Goal: Task Accomplishment & Management: Manage account settings

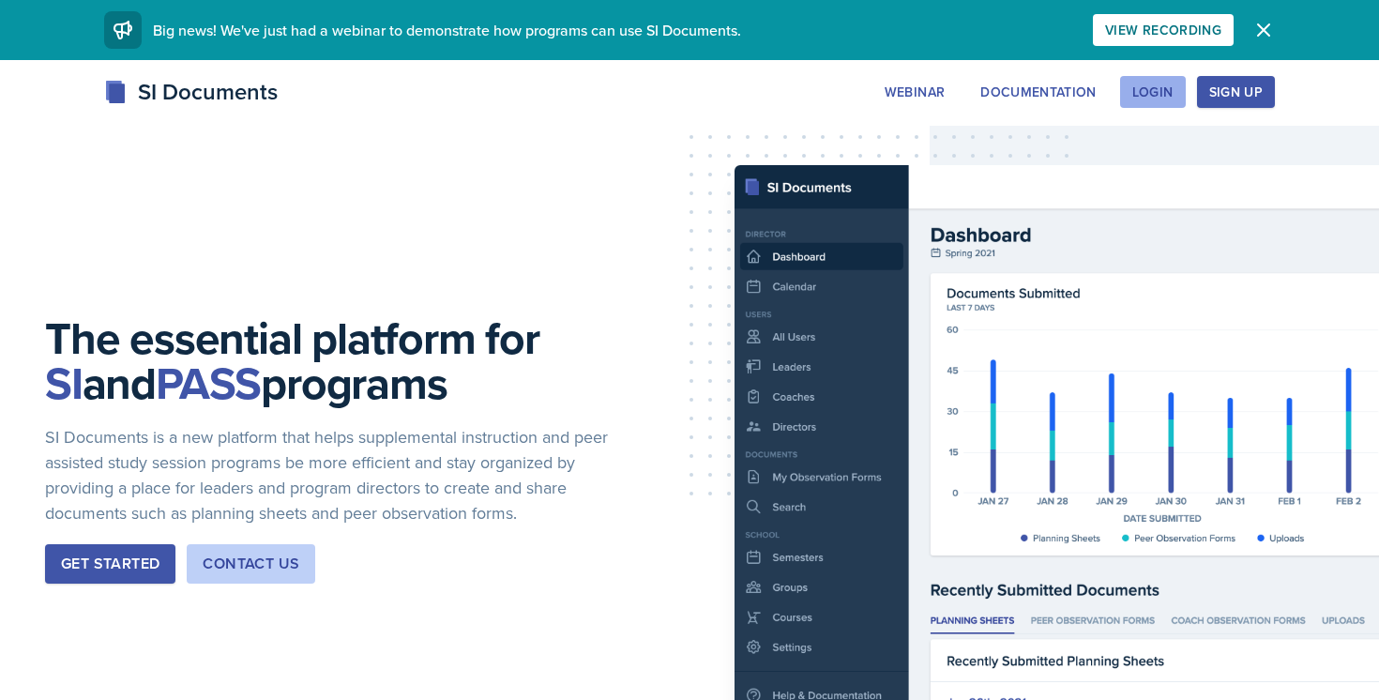
click at [1130, 99] on button "Login" at bounding box center [1153, 92] width 66 height 32
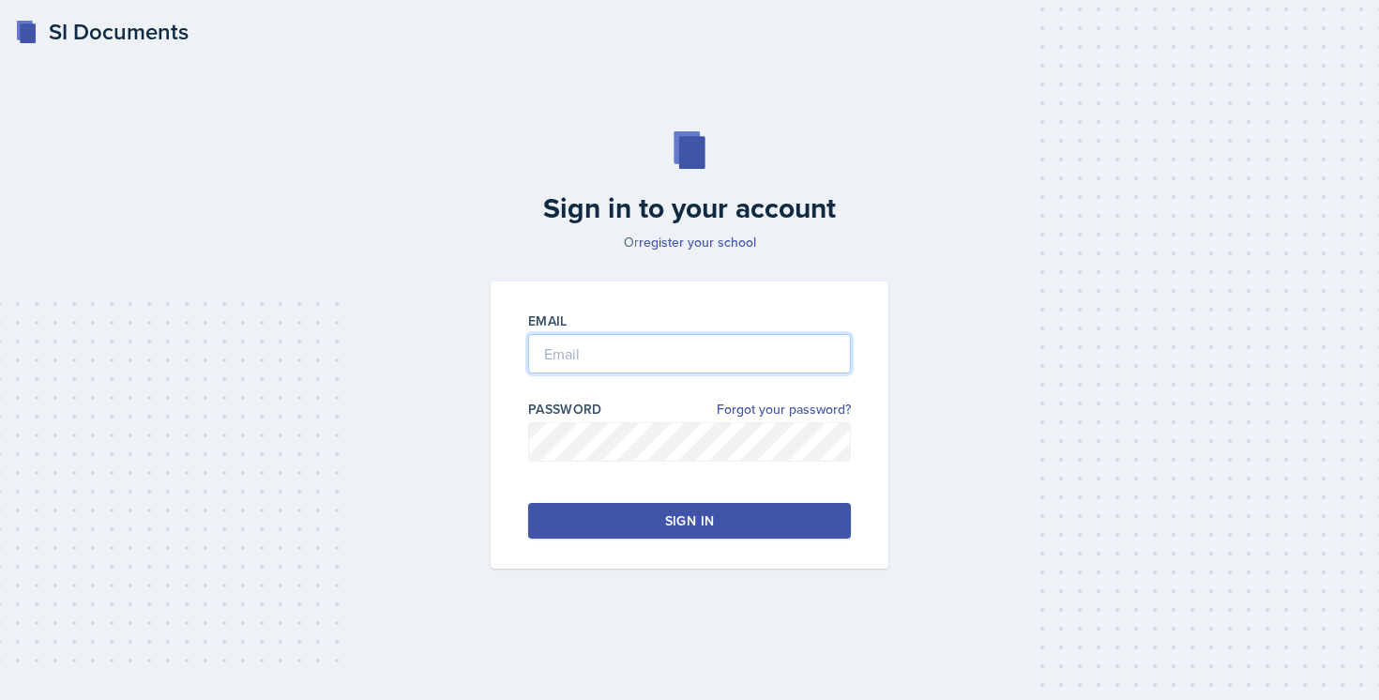
click at [687, 337] on input "email" at bounding box center [689, 353] width 323 height 39
type input "[EMAIL_ADDRESS][DOMAIN_NAME]"
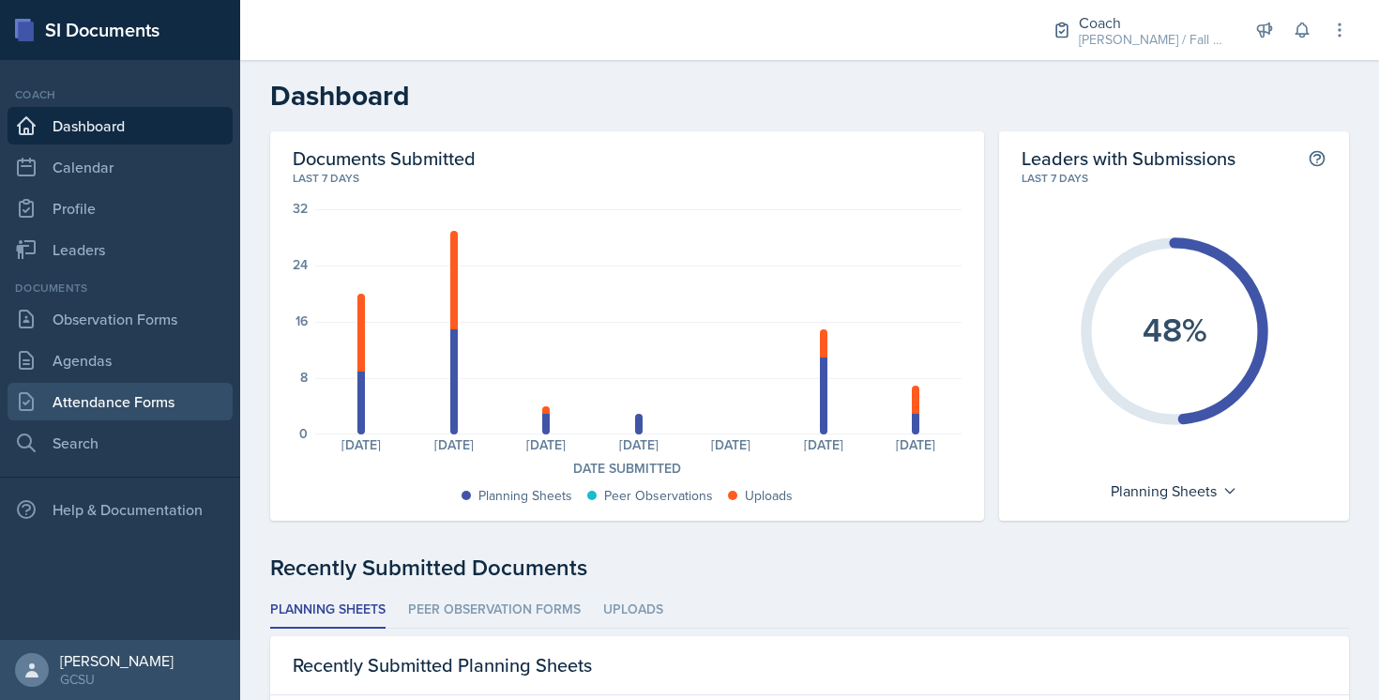
click at [128, 397] on link "Attendance Forms" at bounding box center [120, 402] width 225 height 38
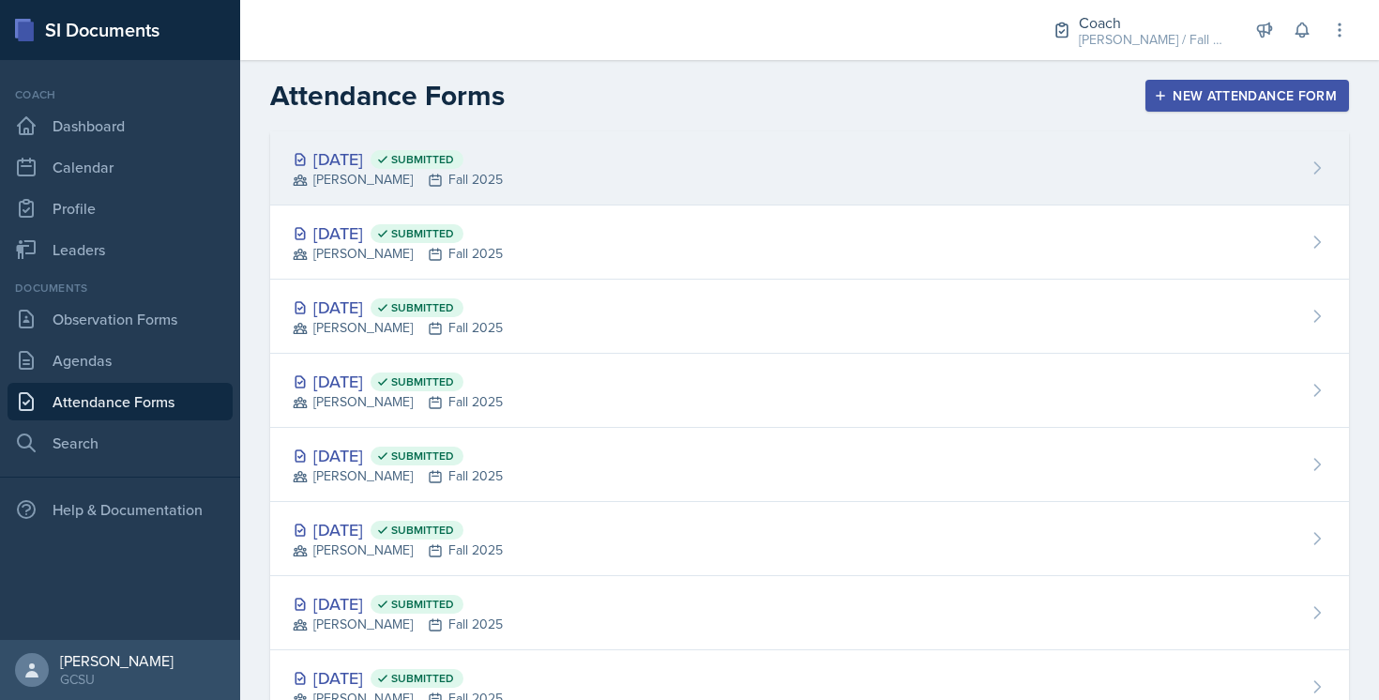
click at [628, 152] on div "[DATE] Submitted [PERSON_NAME] Fall 2025" at bounding box center [809, 168] width 1079 height 74
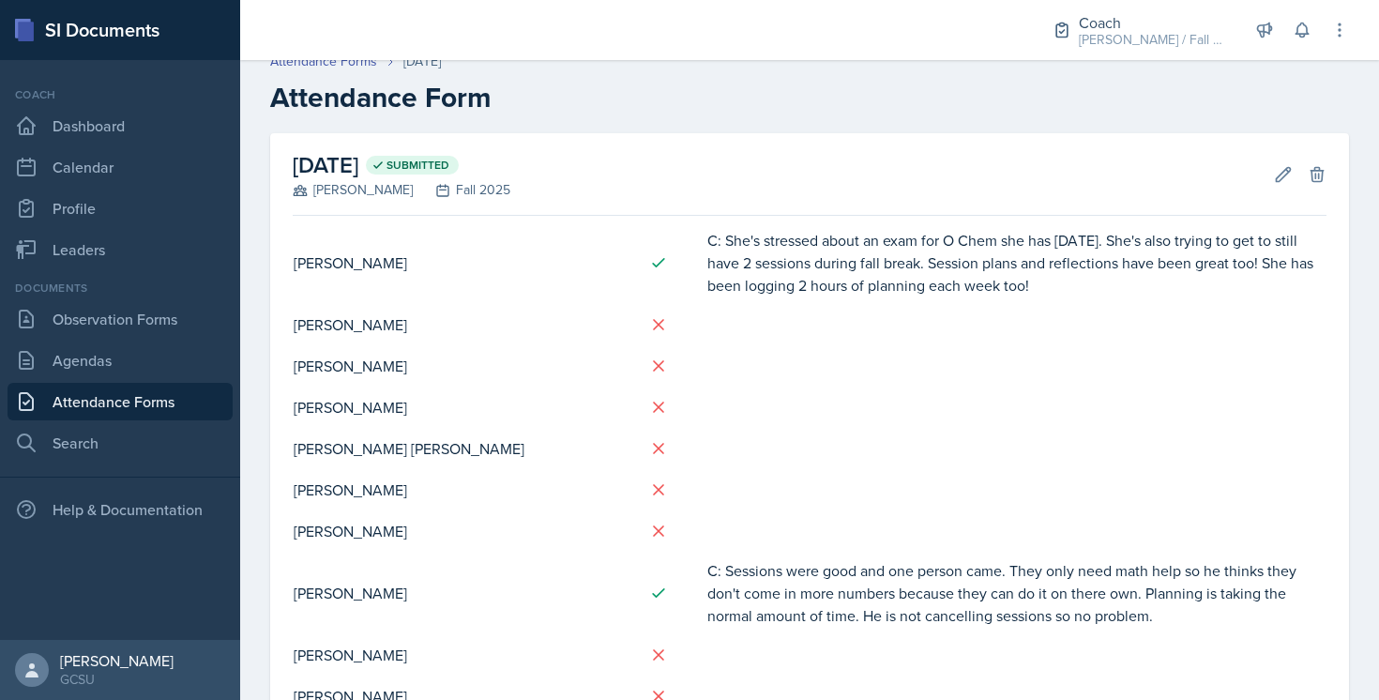
scroll to position [23, 0]
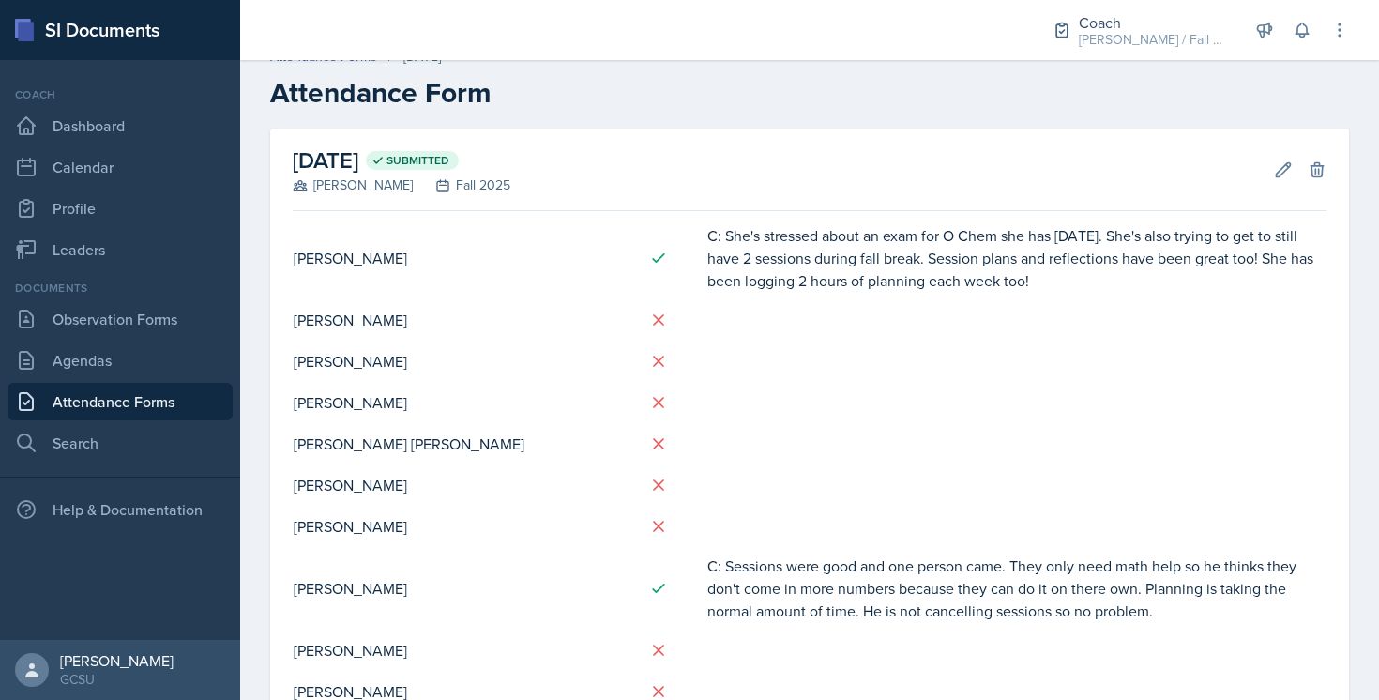
click at [1271, 182] on div "[DATE] Submitted [PERSON_NAME] Fall 2025 Edit Delete" at bounding box center [810, 170] width 1034 height 83
click at [1286, 176] on icon at bounding box center [1283, 169] width 19 height 19
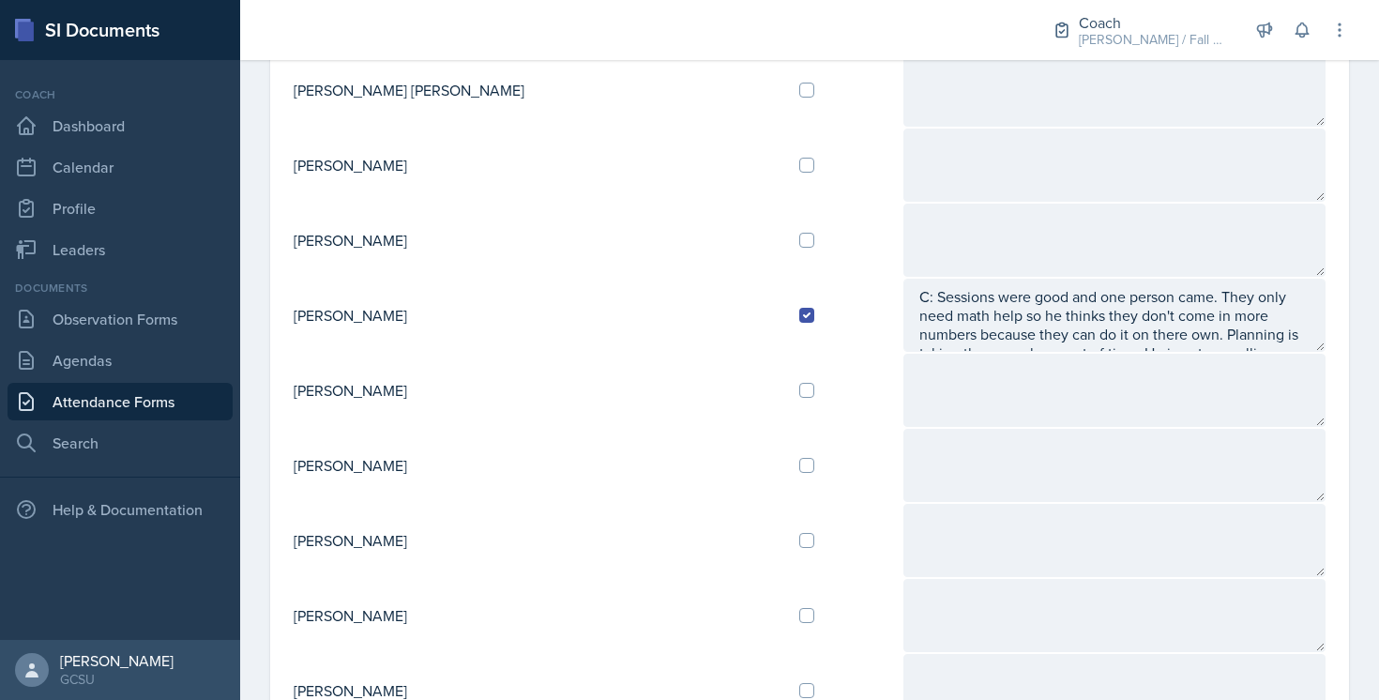
scroll to position [499, 0]
click at [799, 535] on input "checkbox" at bounding box center [806, 538] width 15 height 15
checkbox input "true"
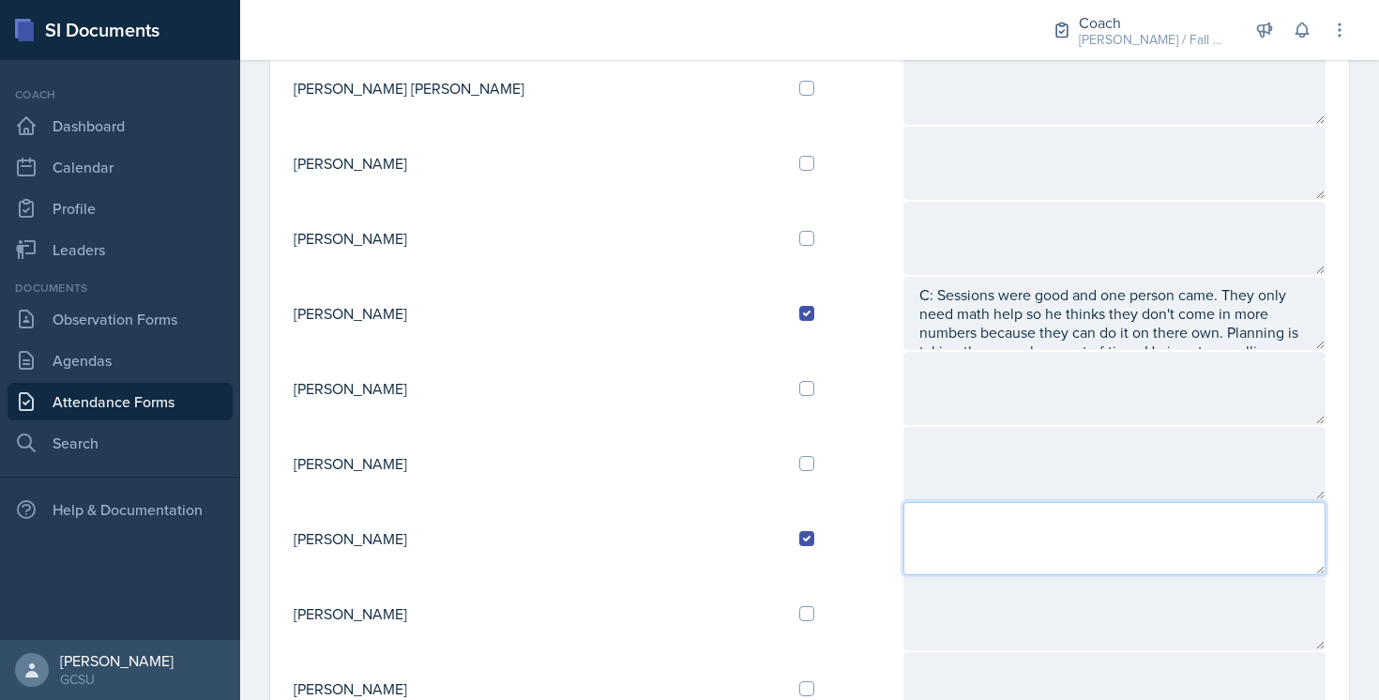
click at [904, 546] on textarea at bounding box center [1115, 538] width 422 height 73
click at [945, 542] on textarea "R: She is good. She hasn't tried new SI activity but it is because she is looki…" at bounding box center [1115, 538] width 422 height 73
click at [1048, 535] on textarea "R: She is good. She hasn't tried new SI activity but it is because she is looki…" at bounding box center [1115, 538] width 422 height 73
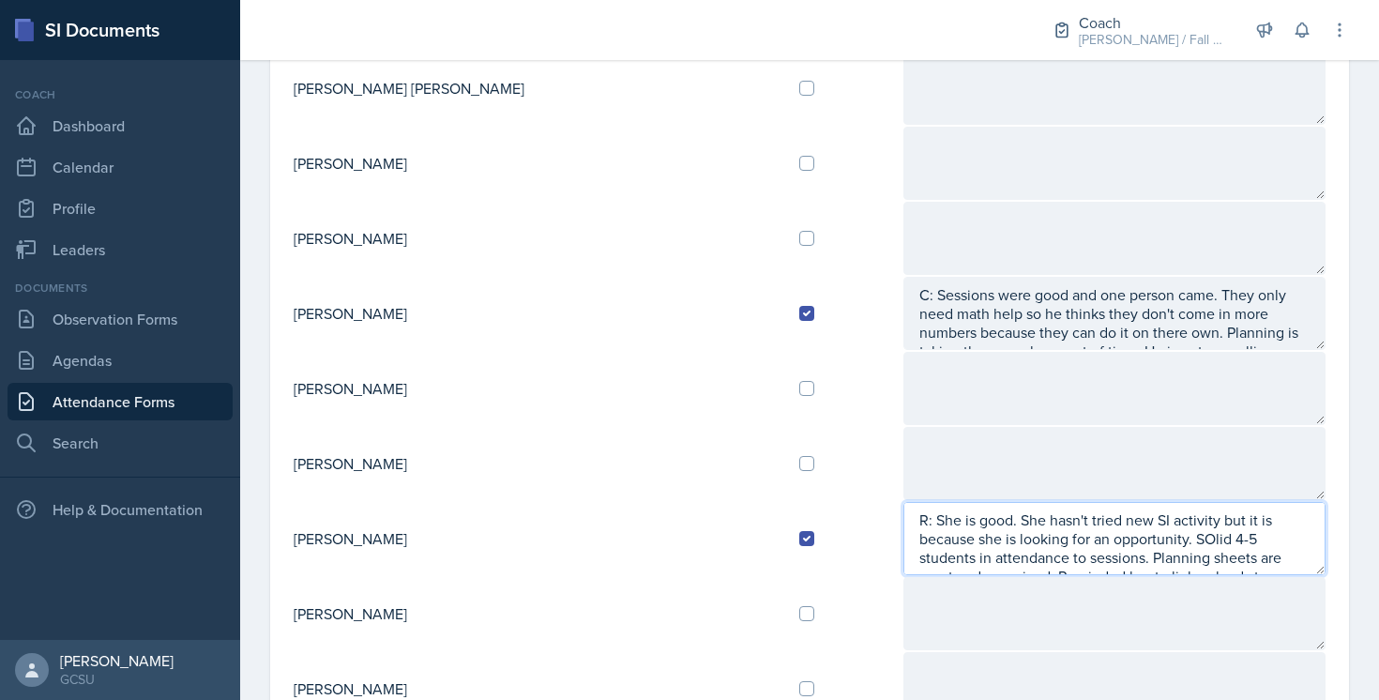
scroll to position [12, 0]
click at [1020, 527] on textarea "R: She is good. She hasn't tried new SI activity but it is because she is looki…" at bounding box center [1115, 538] width 422 height 73
click at [963, 562] on textarea "R: She is good. She hasn't tried new SI activity but it is because she is looki…" at bounding box center [1115, 538] width 422 height 73
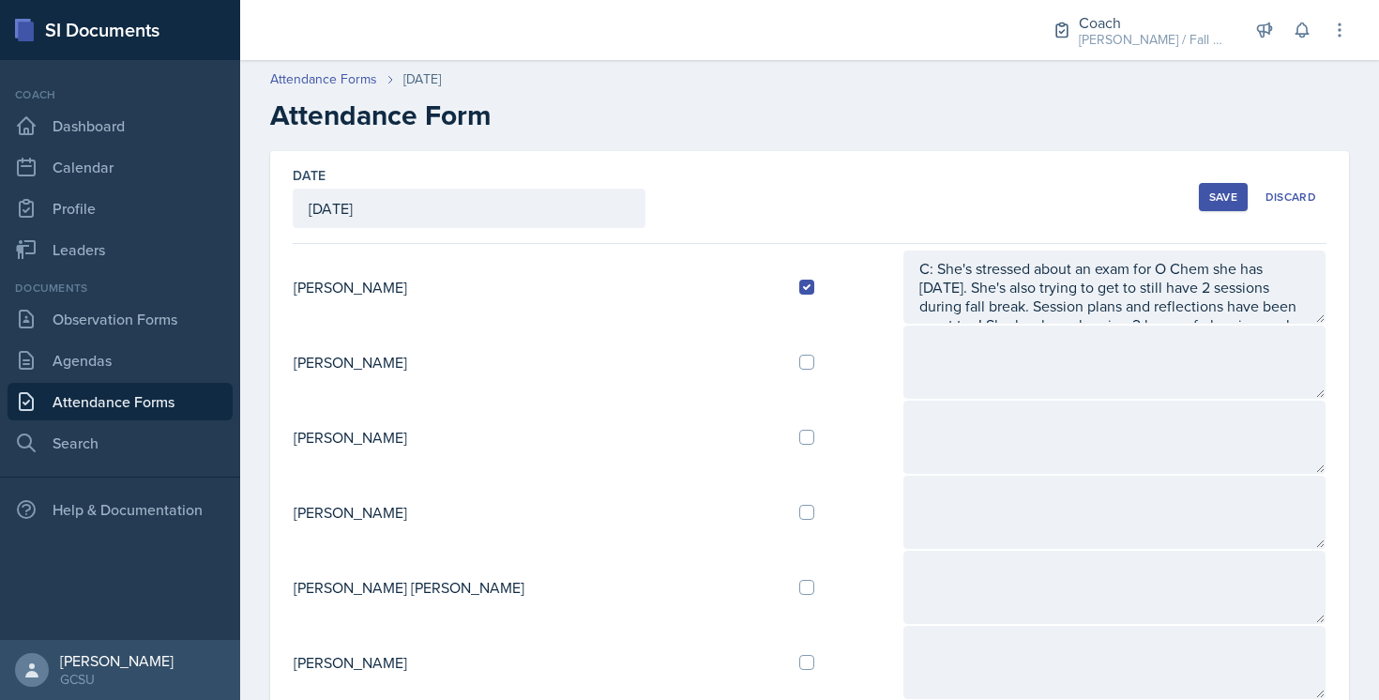
type textarea "R: She is good. She hasn't tried new SI activity but it is because she is looki…"
click at [1225, 190] on div "Save" at bounding box center [1223, 197] width 28 height 15
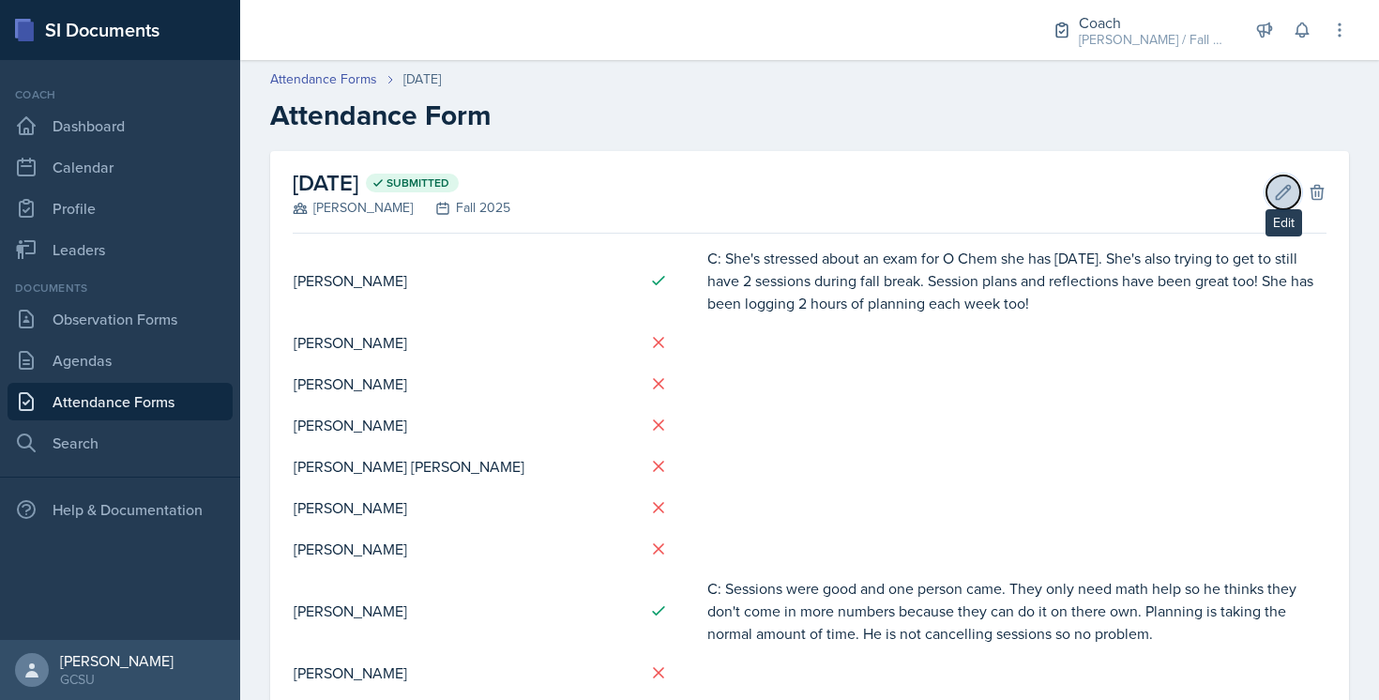
click at [1285, 202] on button "Edit" at bounding box center [1284, 192] width 34 height 34
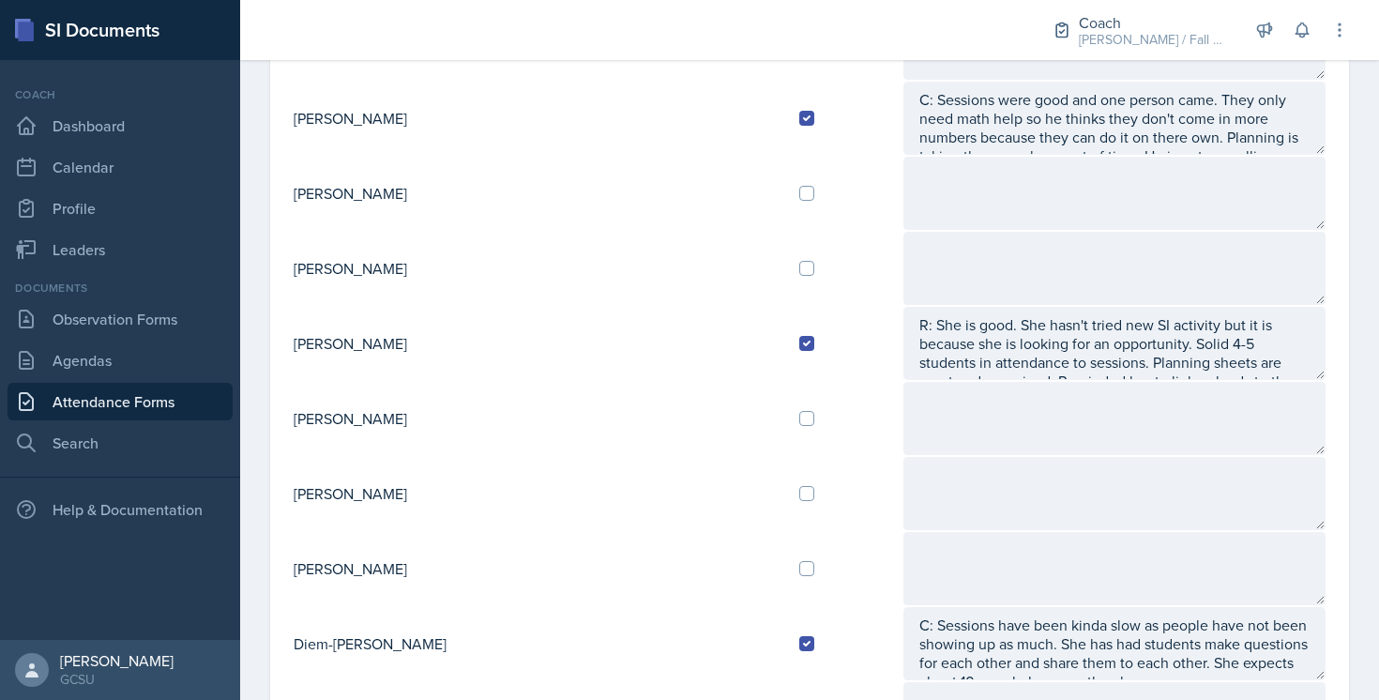
scroll to position [692, 0]
click at [799, 423] on input "checkbox" at bounding box center [806, 420] width 15 height 15
checkbox input "true"
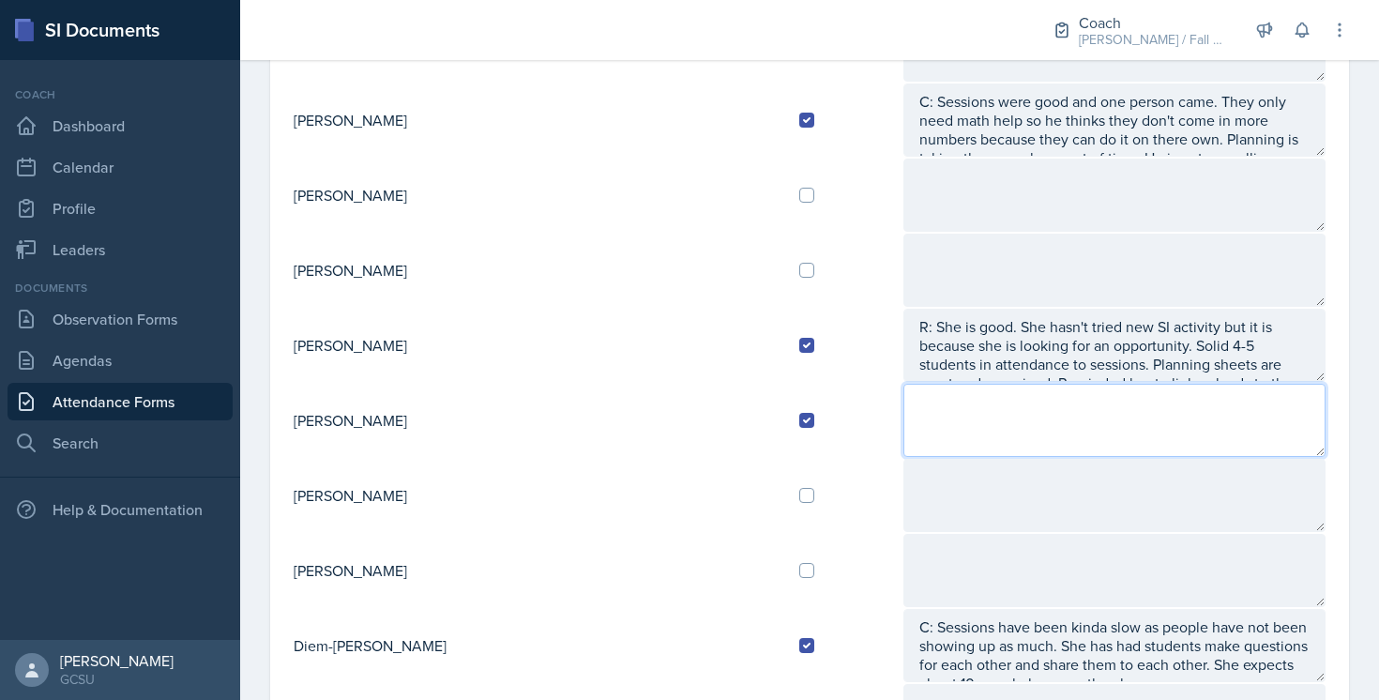
click at [946, 420] on textarea at bounding box center [1115, 420] width 422 height 73
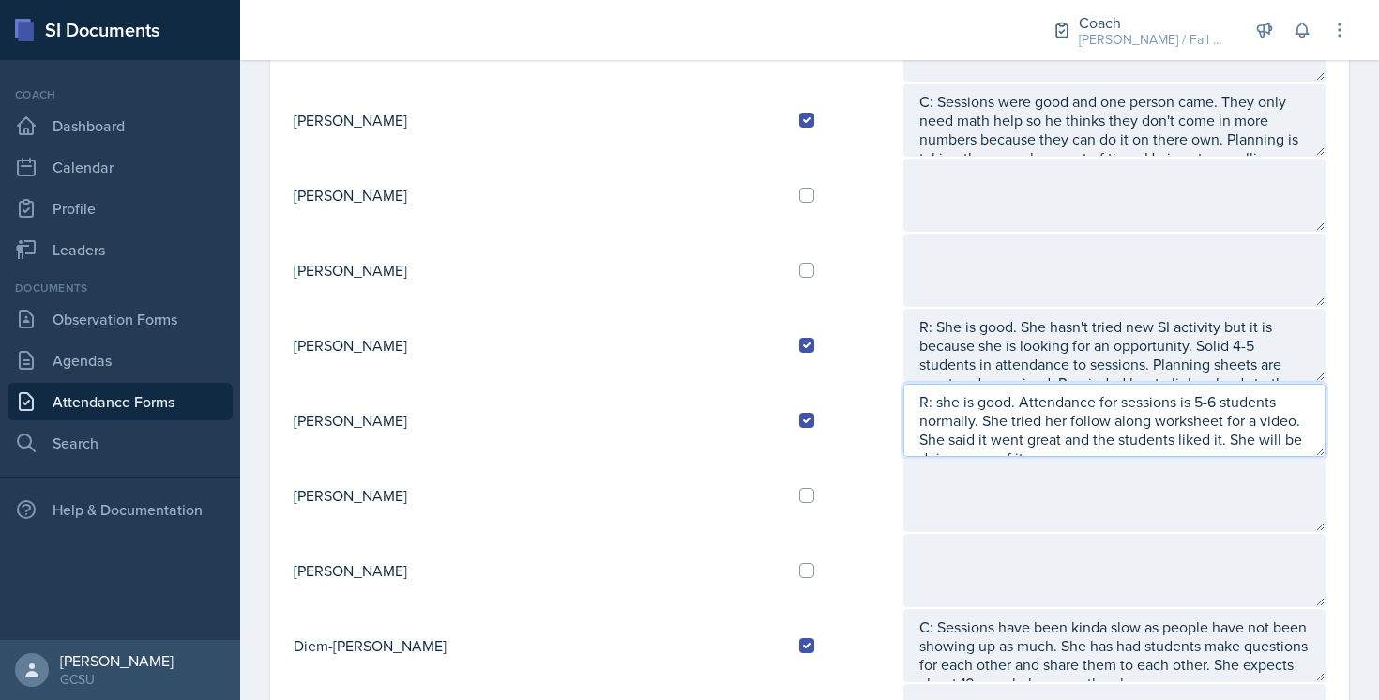
click at [1178, 448] on textarea "R: she is good. Attendance for sessions is 5-6 students normally. She tried her…" at bounding box center [1115, 420] width 422 height 73
click at [1087, 447] on textarea "R: she is good. Attendance for sessions is 5-6 students normally. She tried her…" at bounding box center [1115, 420] width 422 height 73
click at [1234, 449] on textarea "R: she is good. Attendance for sessions is 5-6 students normally. She tried her…" at bounding box center [1115, 420] width 422 height 73
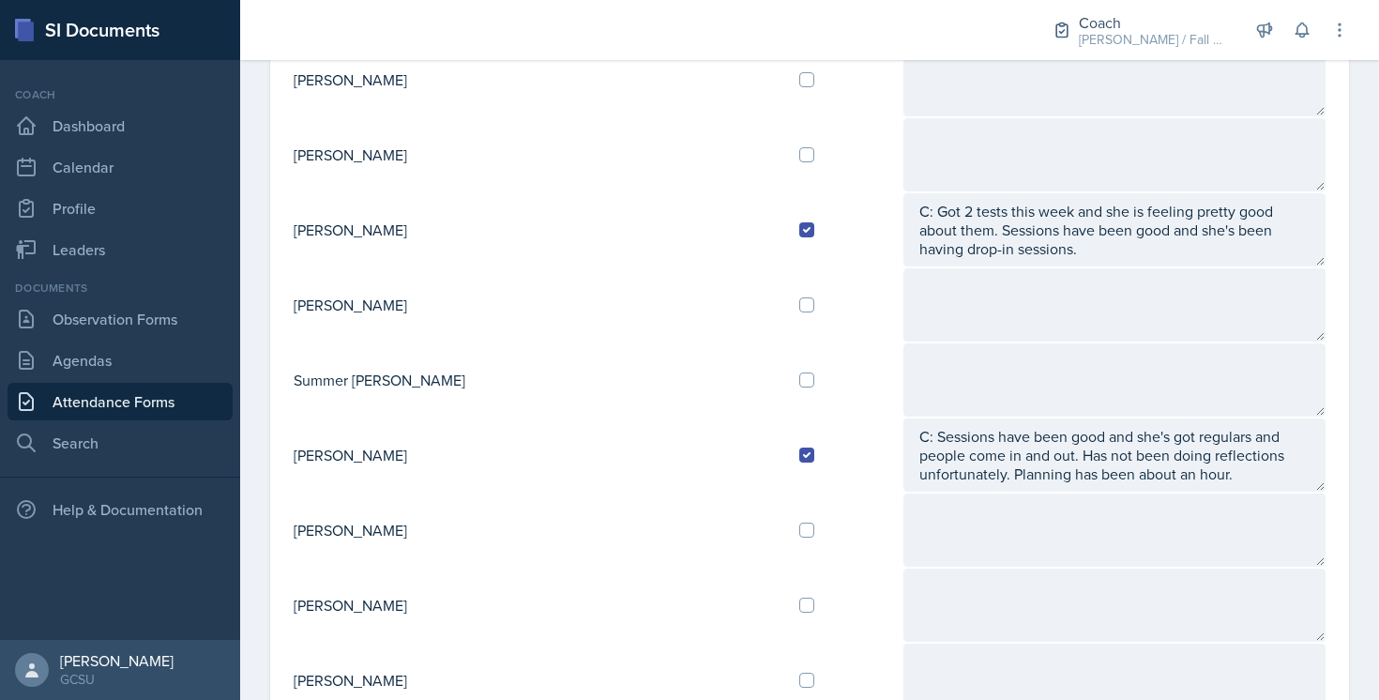
scroll to position [1645, 0]
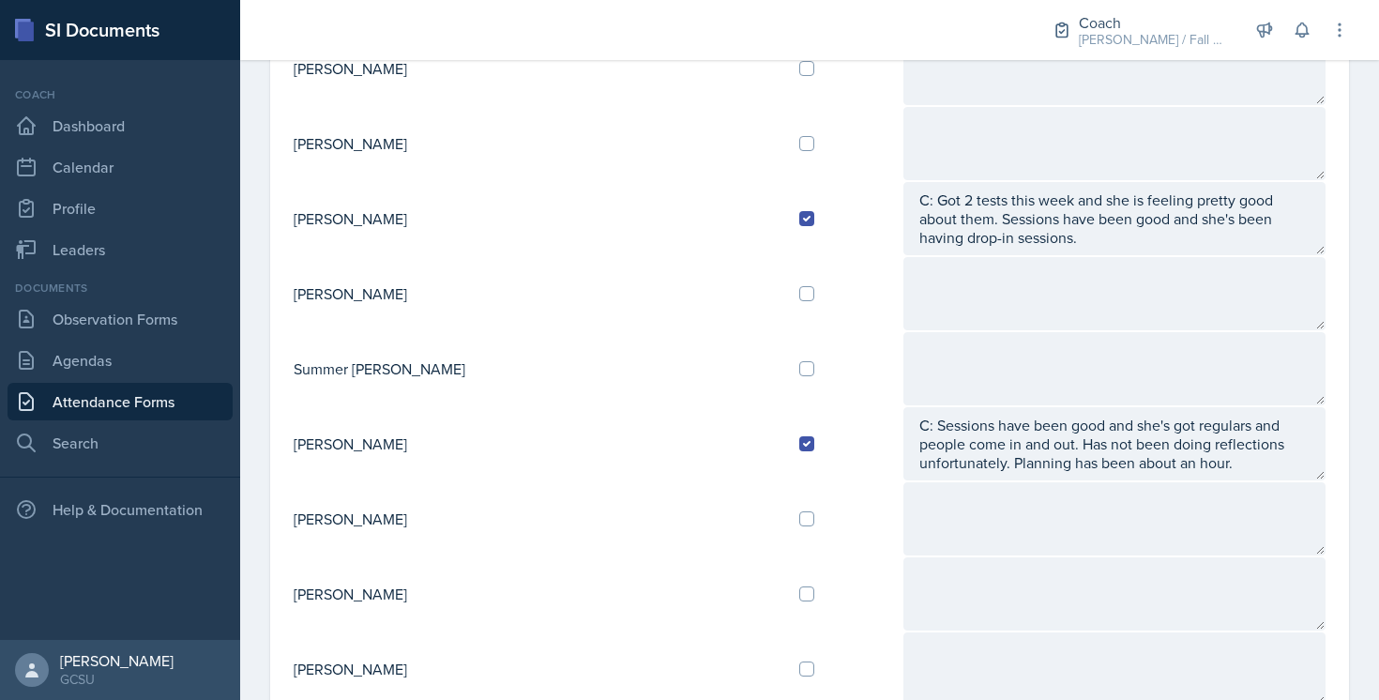
type textarea "R: she is good. Attendance for sessions is 5-6 students normally. She tried her…"
click at [799, 513] on input "checkbox" at bounding box center [806, 518] width 15 height 15
checkbox input "true"
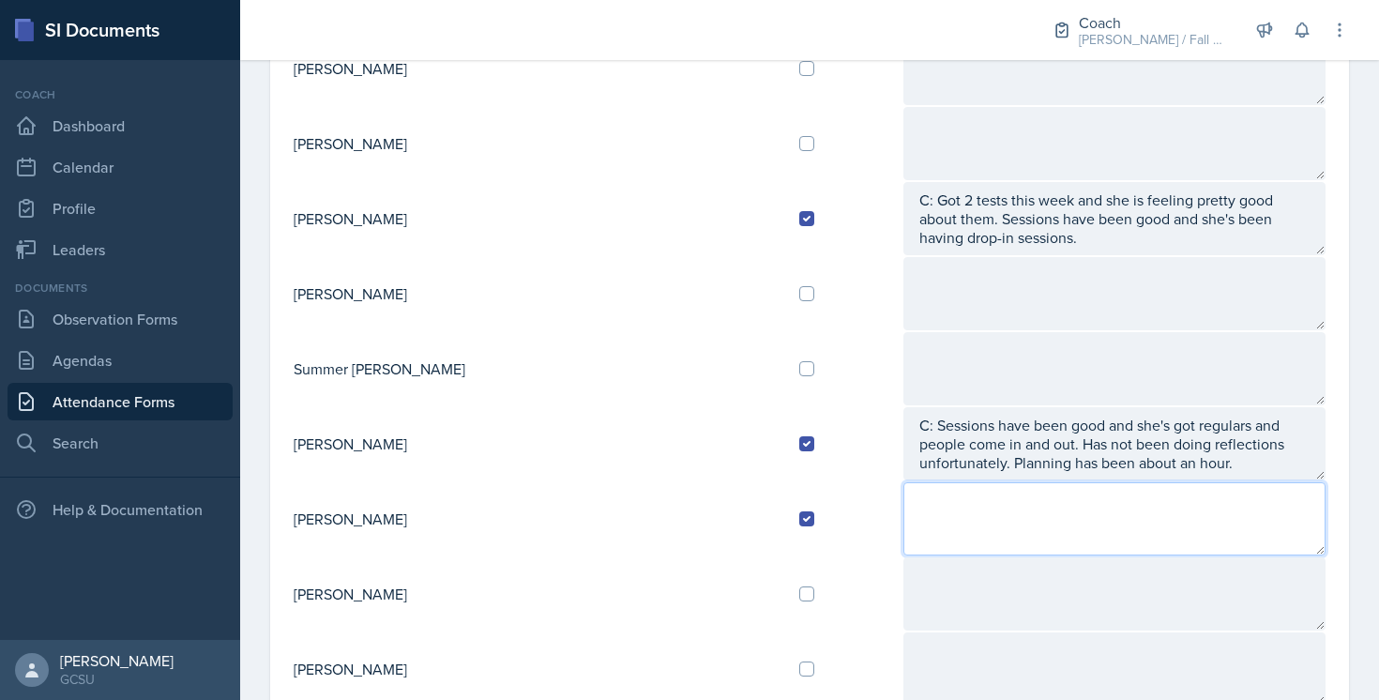
click at [904, 529] on textarea at bounding box center [1115, 518] width 422 height 73
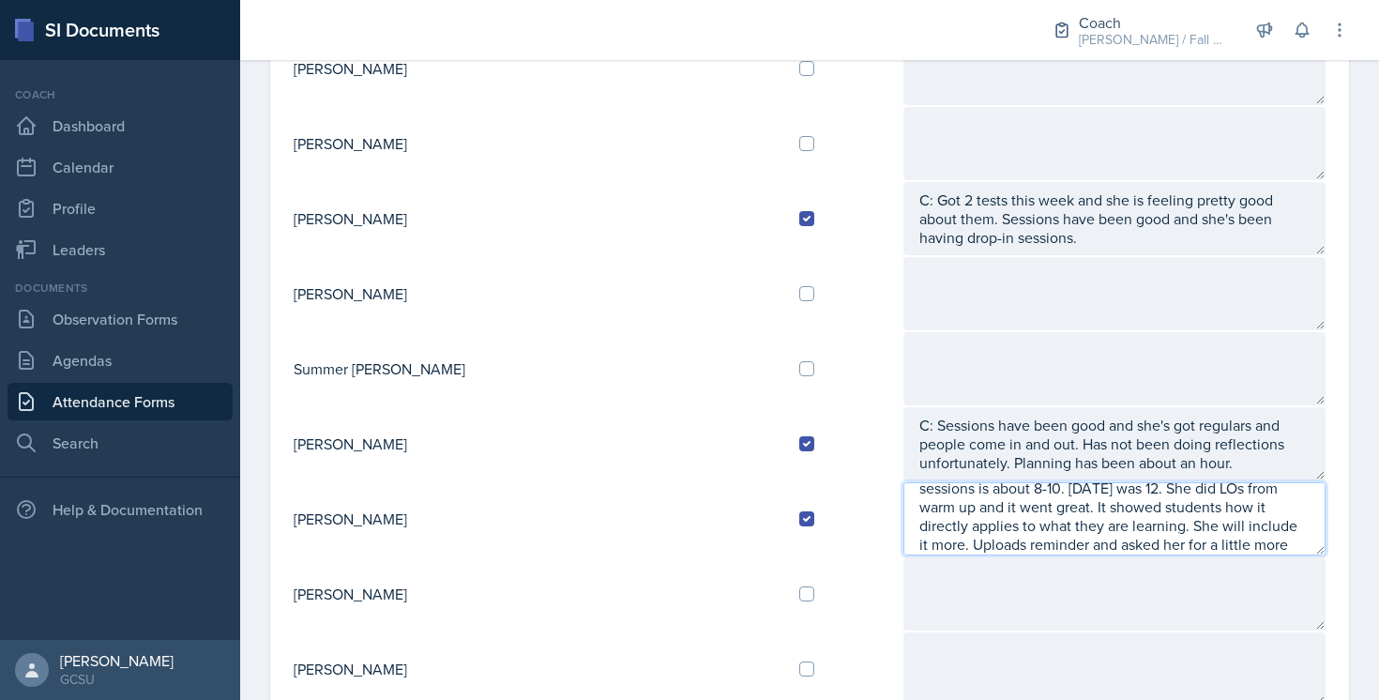
scroll to position [50, 0]
type textarea "R: She is studying for a midterm tomorrow. Attendance in sessions is about 8-10…"
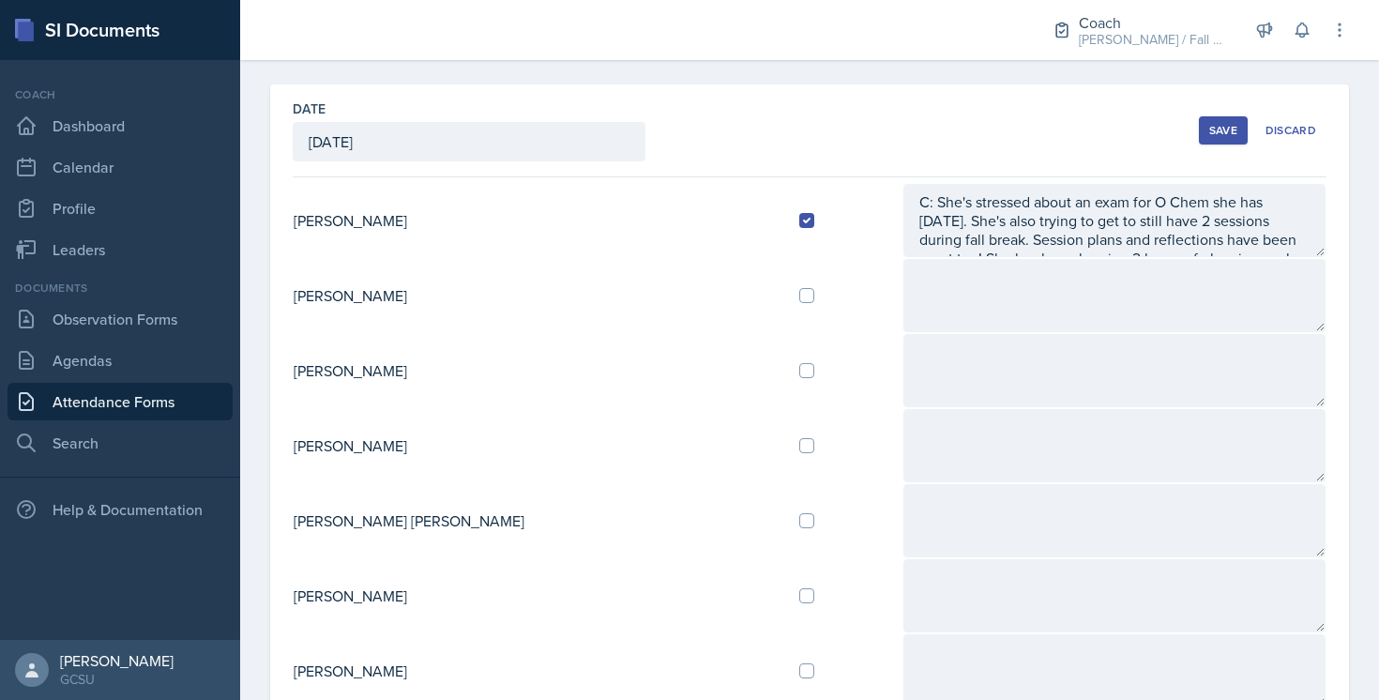
scroll to position [0, 0]
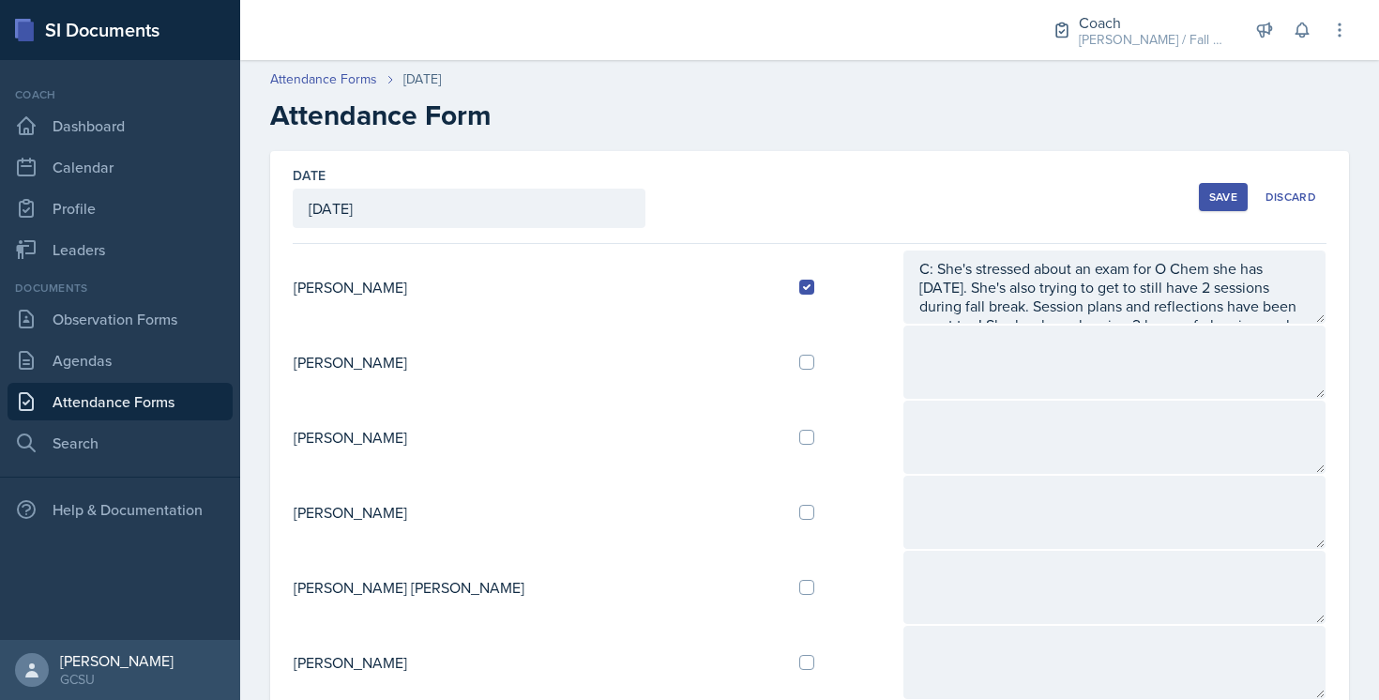
click at [1238, 194] on div "Save" at bounding box center [1223, 197] width 28 height 15
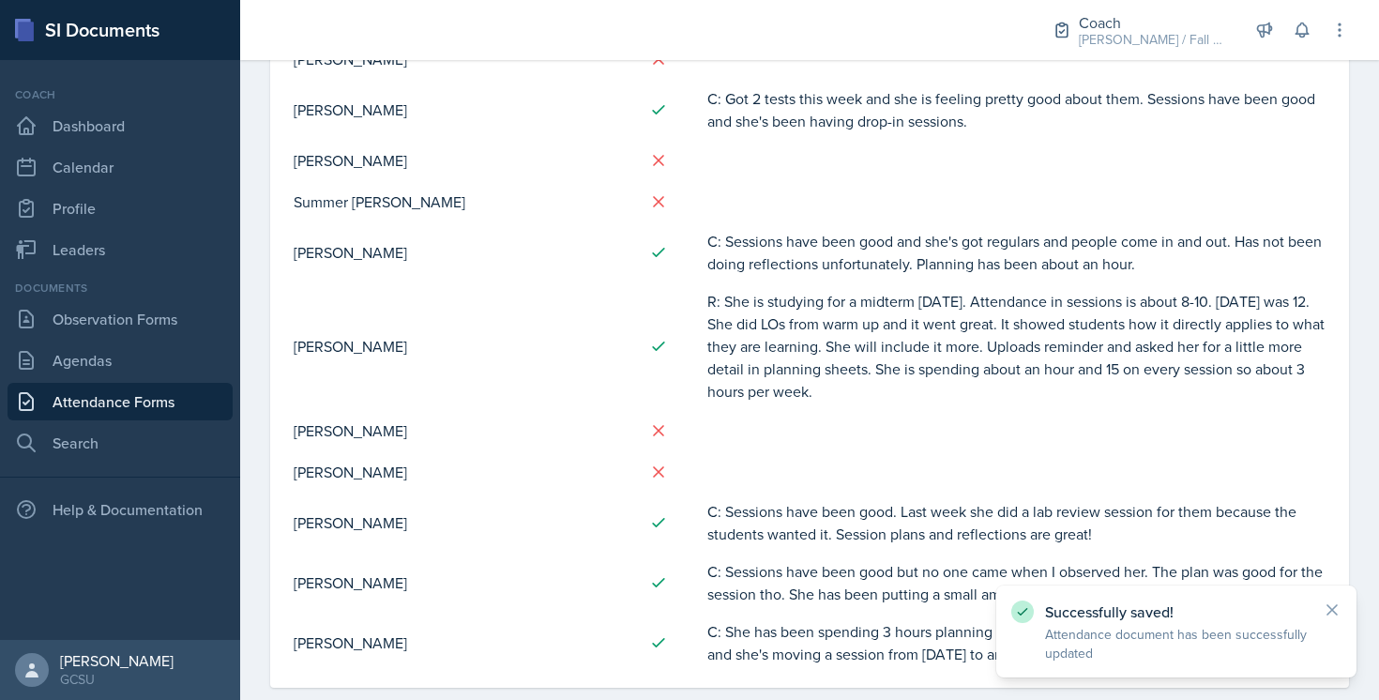
scroll to position [1352, 0]
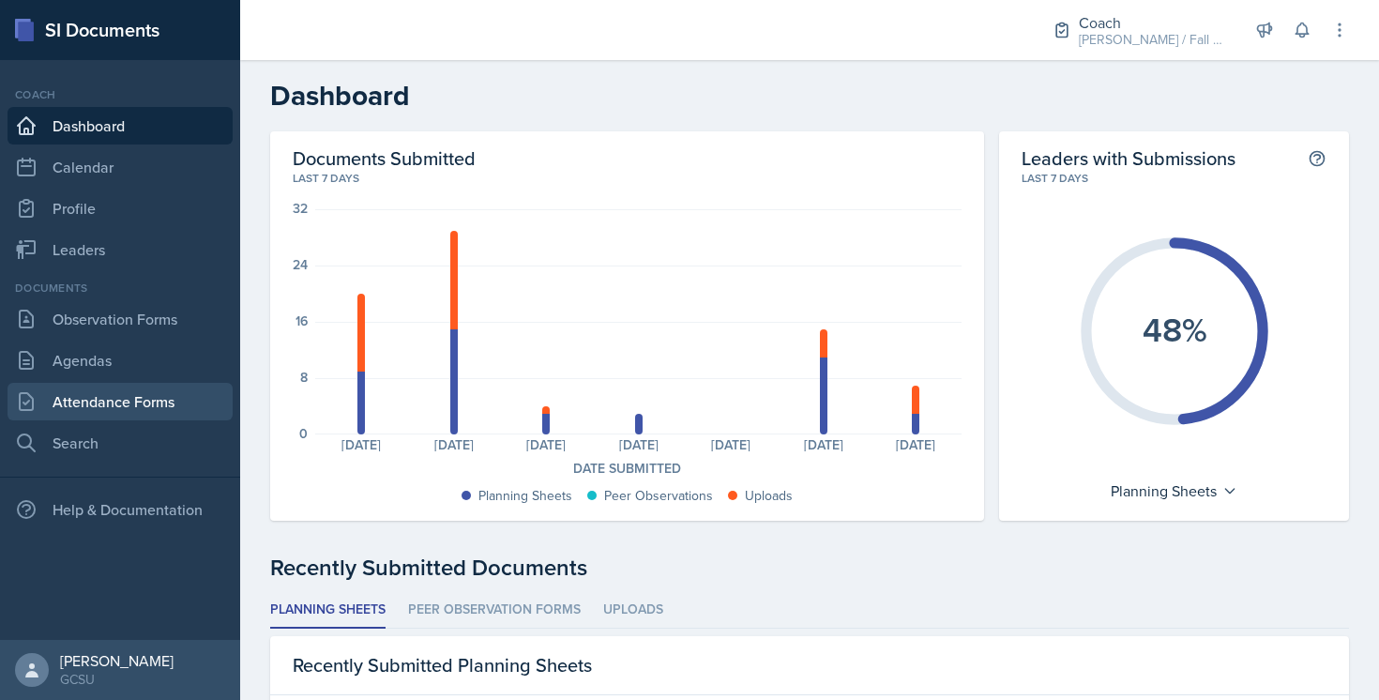
click at [148, 401] on link "Attendance Forms" at bounding box center [120, 402] width 225 height 38
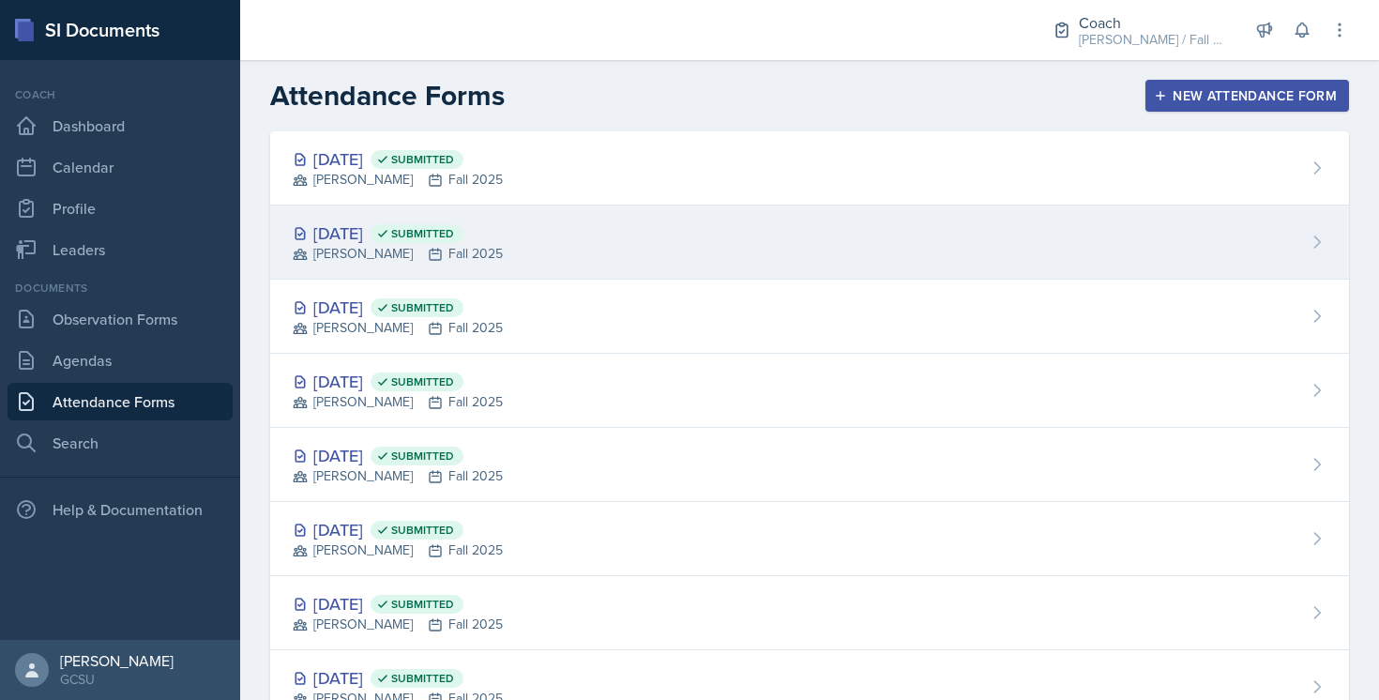
click at [705, 217] on div "[DATE] Submitted [PERSON_NAME] Fall 2025" at bounding box center [809, 242] width 1079 height 74
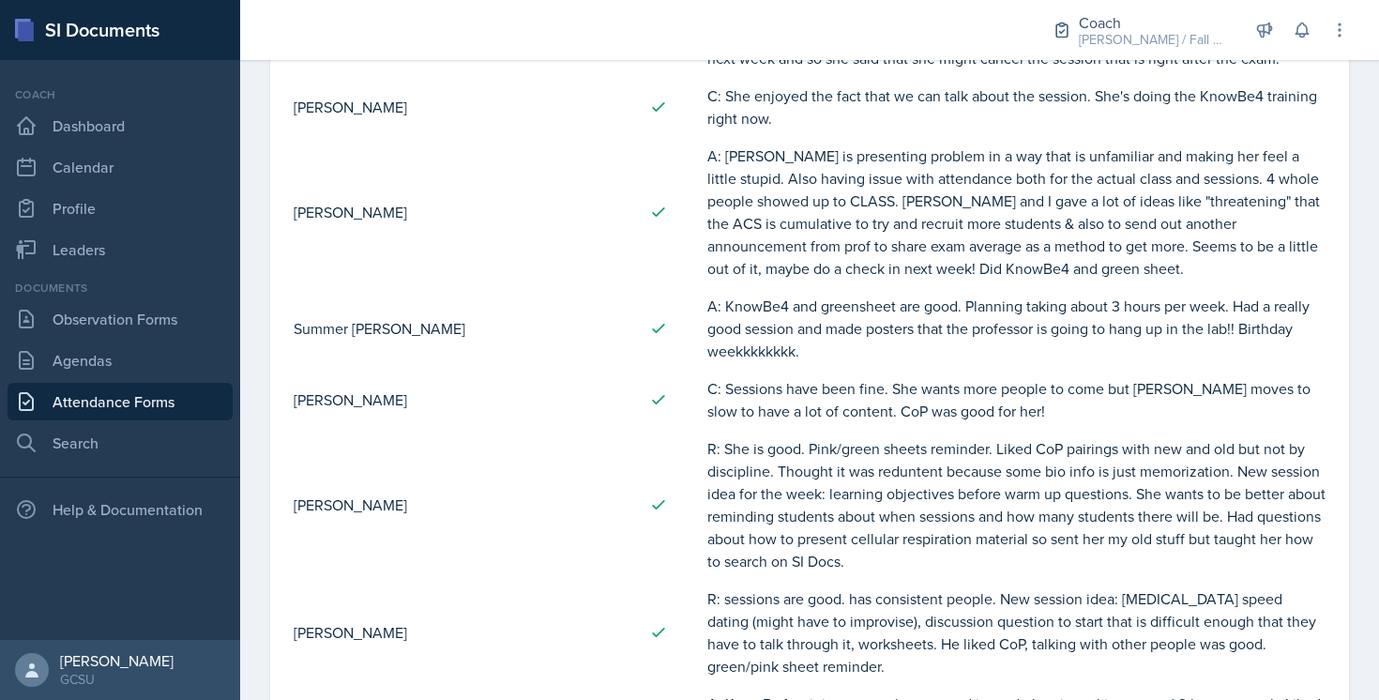
scroll to position [2020, 0]
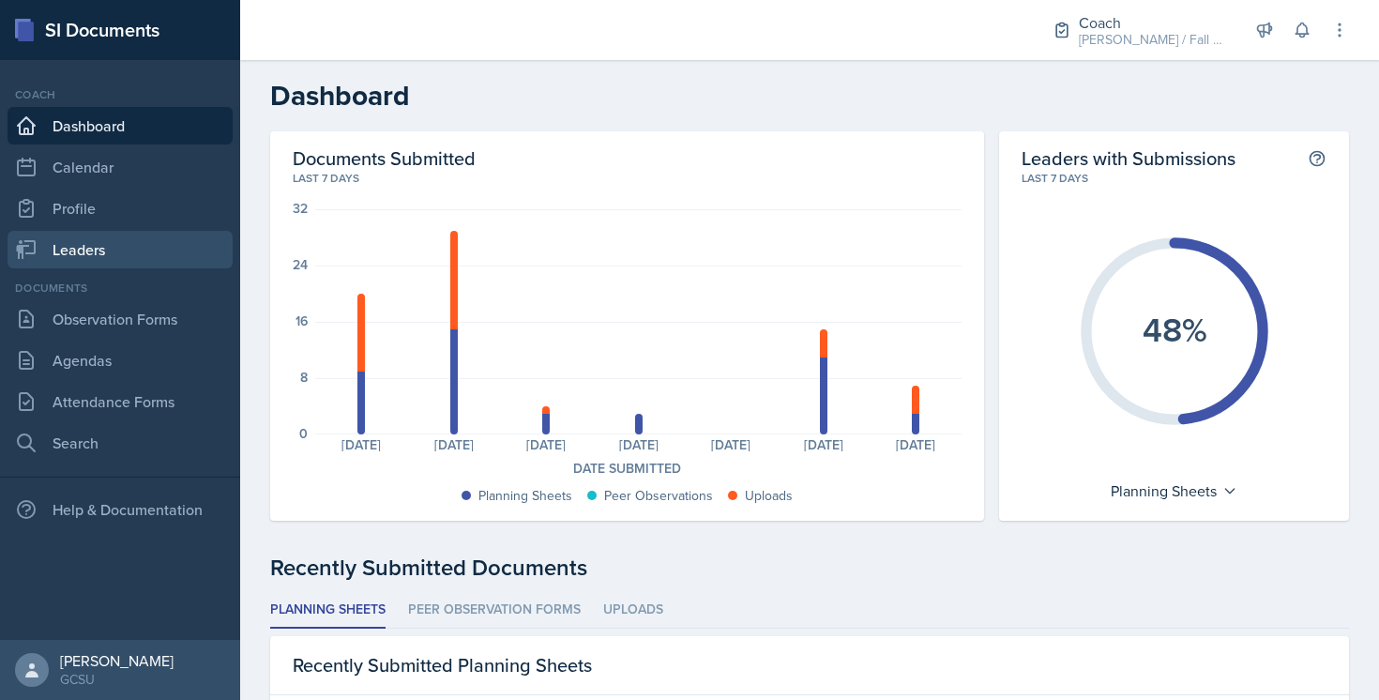
click at [116, 249] on link "Leaders" at bounding box center [120, 250] width 225 height 38
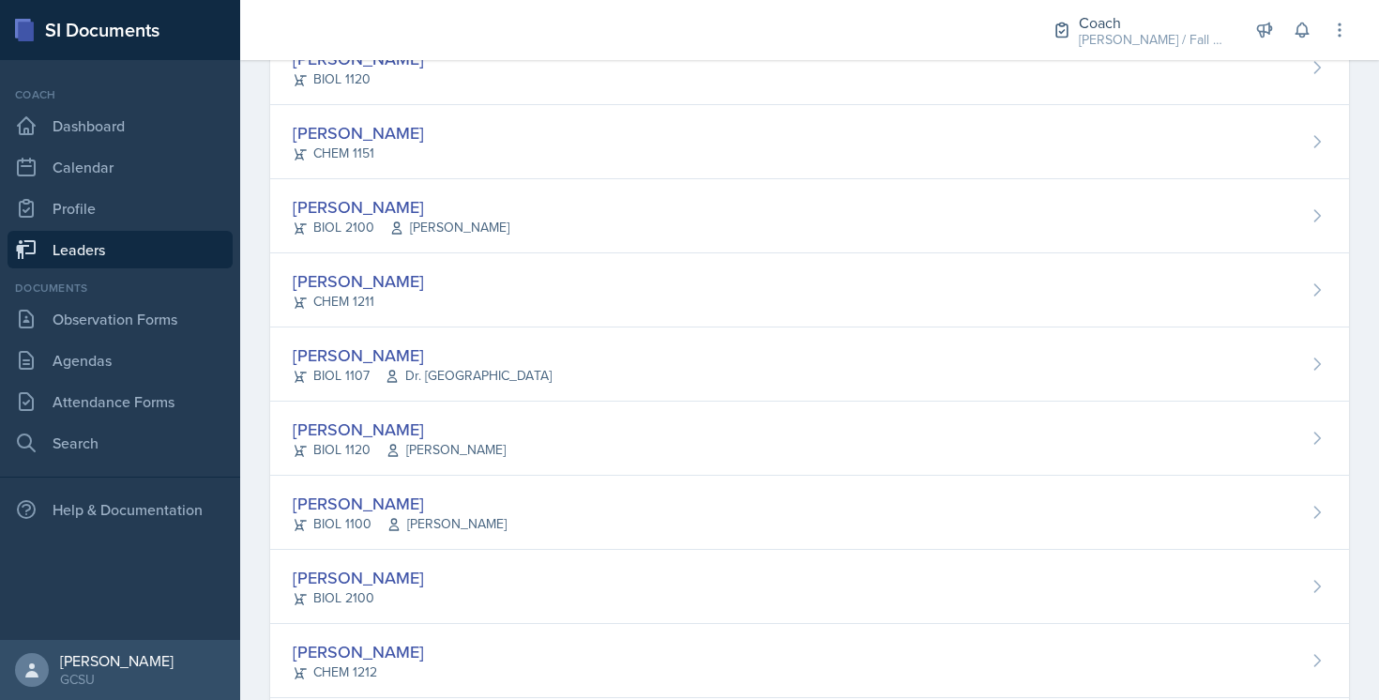
scroll to position [586, 0]
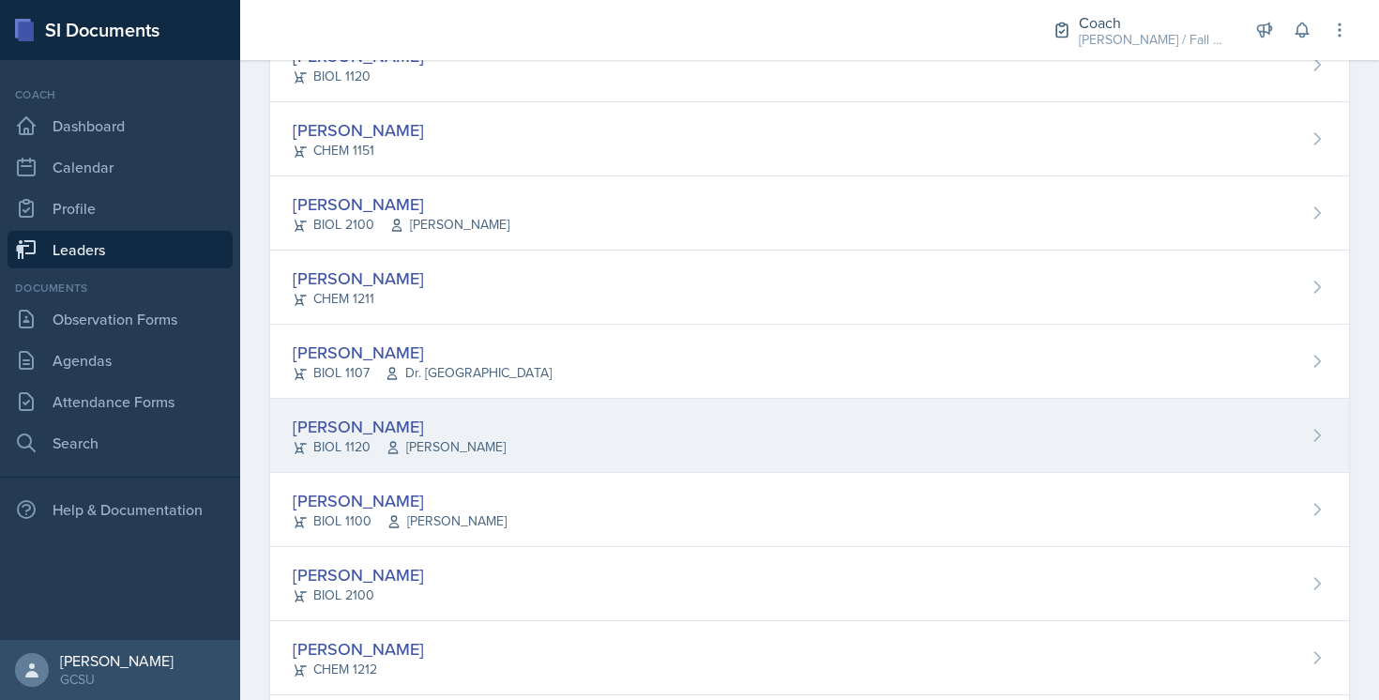
click at [565, 471] on div "[PERSON_NAME] BIOL 1120 [PERSON_NAME]" at bounding box center [809, 436] width 1079 height 74
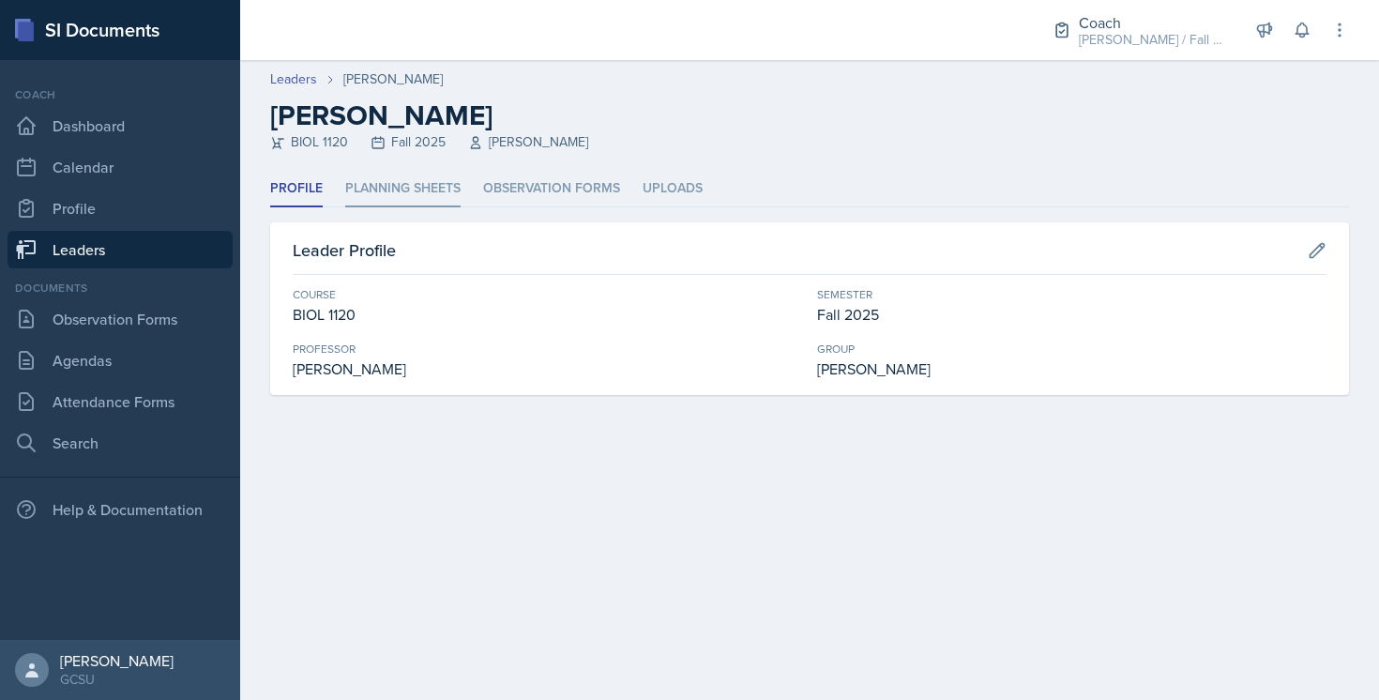
click at [413, 202] on li "Planning Sheets" at bounding box center [402, 189] width 115 height 37
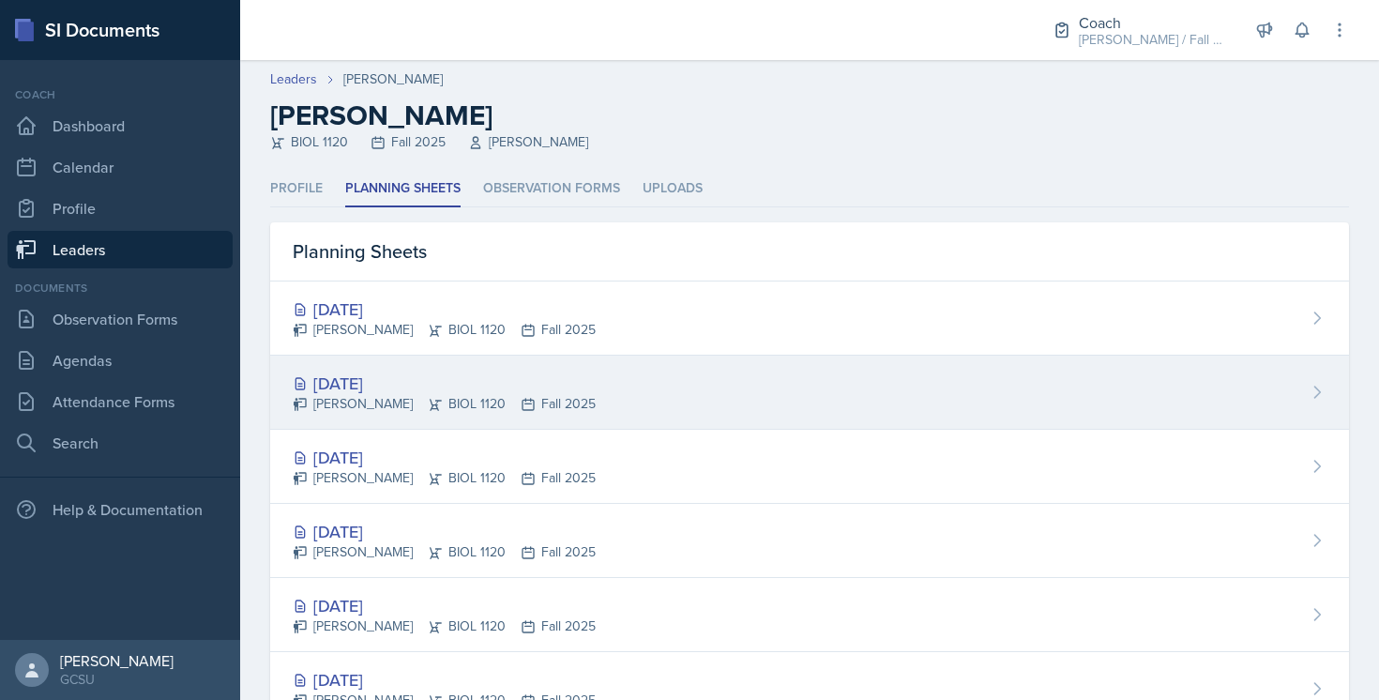
click at [595, 374] on div "[DATE] [PERSON_NAME] BIOL 1120 Fall 2025" at bounding box center [809, 393] width 1079 height 74
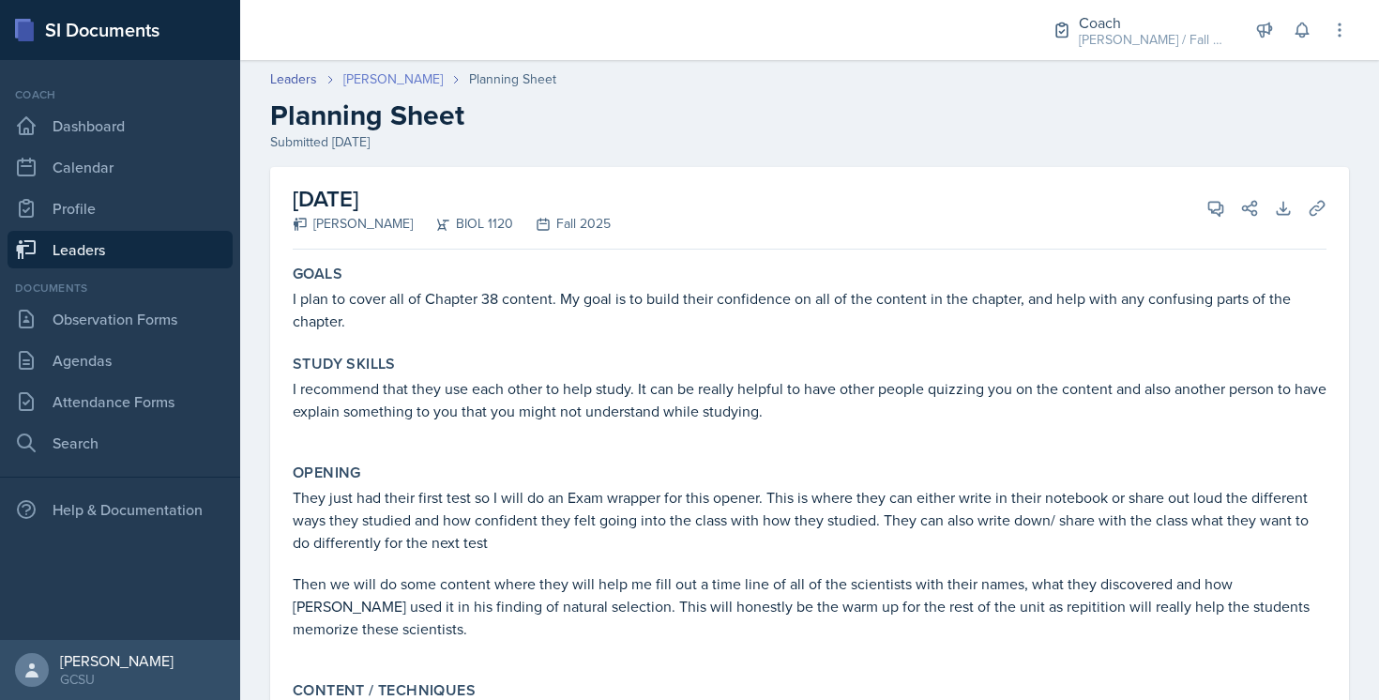
click at [382, 73] on link "[PERSON_NAME]" at bounding box center [392, 79] width 99 height 20
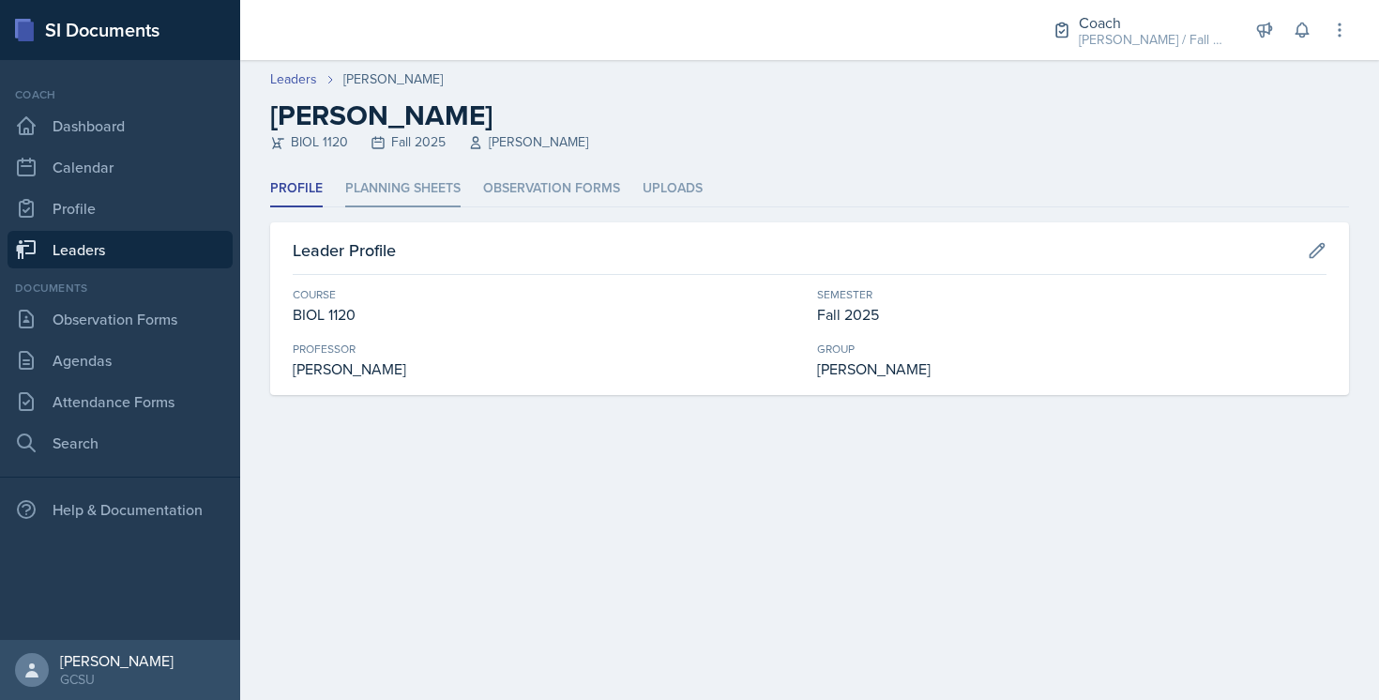
click at [394, 181] on li "Planning Sheets" at bounding box center [402, 189] width 115 height 37
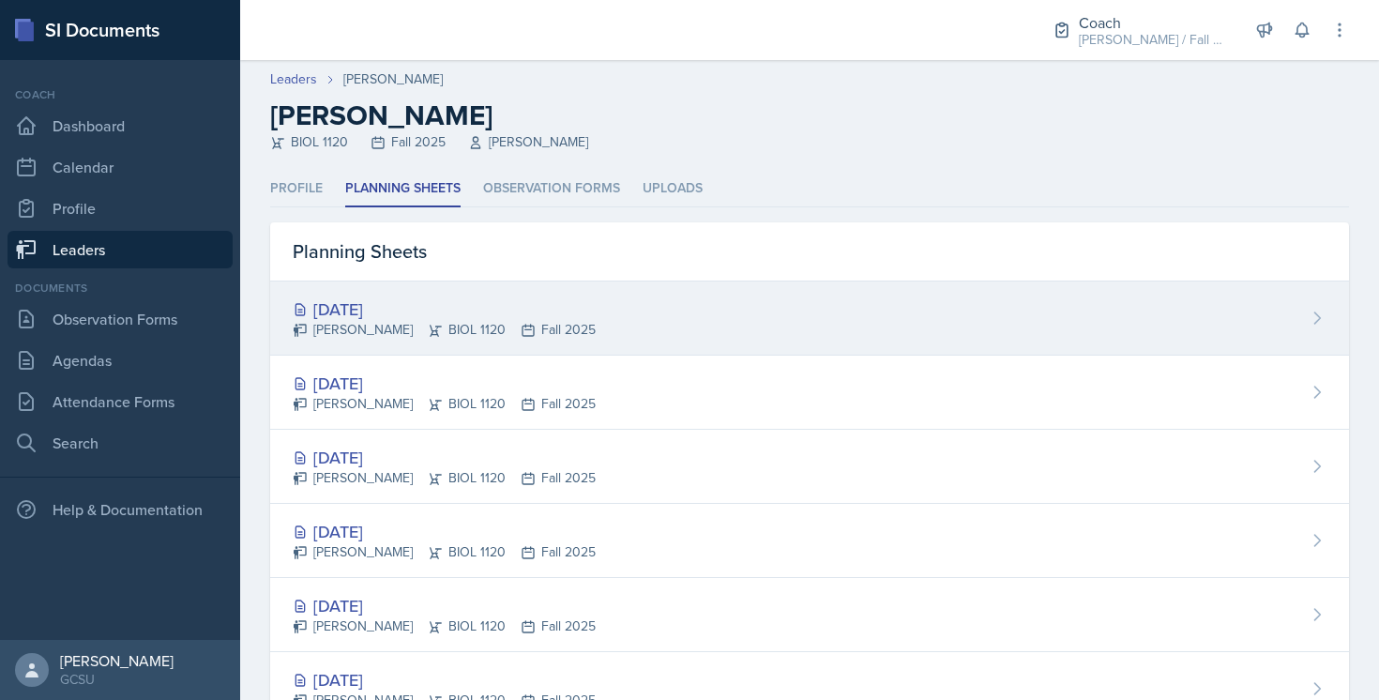
click at [562, 308] on div "[DATE]" at bounding box center [444, 308] width 303 height 25
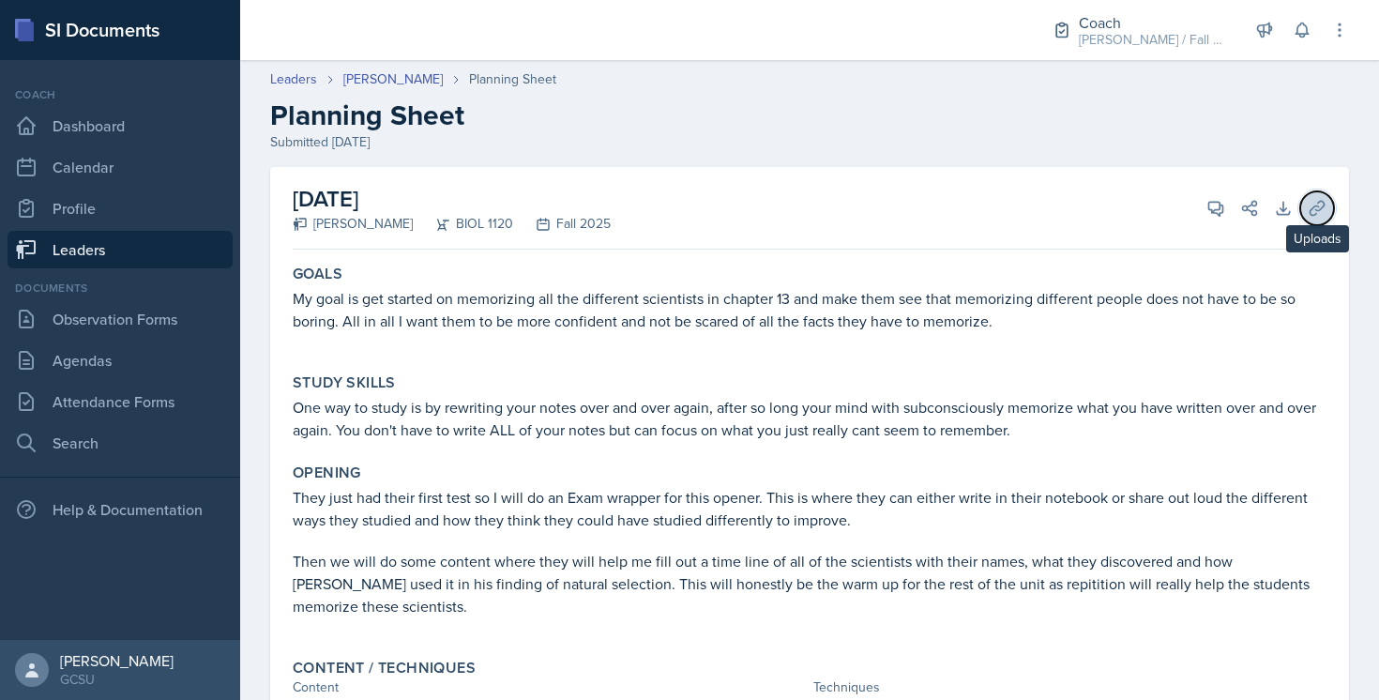
click at [1319, 216] on icon at bounding box center [1317, 208] width 19 height 19
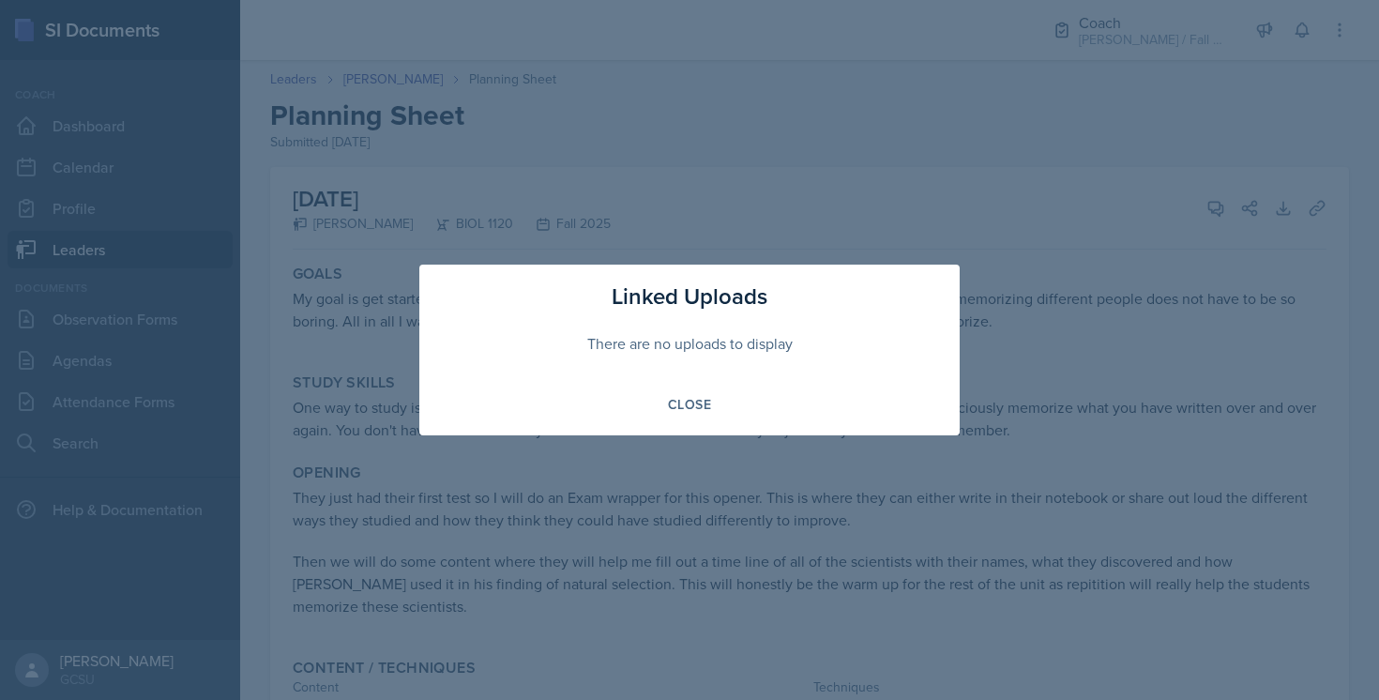
click at [1156, 378] on div at bounding box center [689, 350] width 1379 height 700
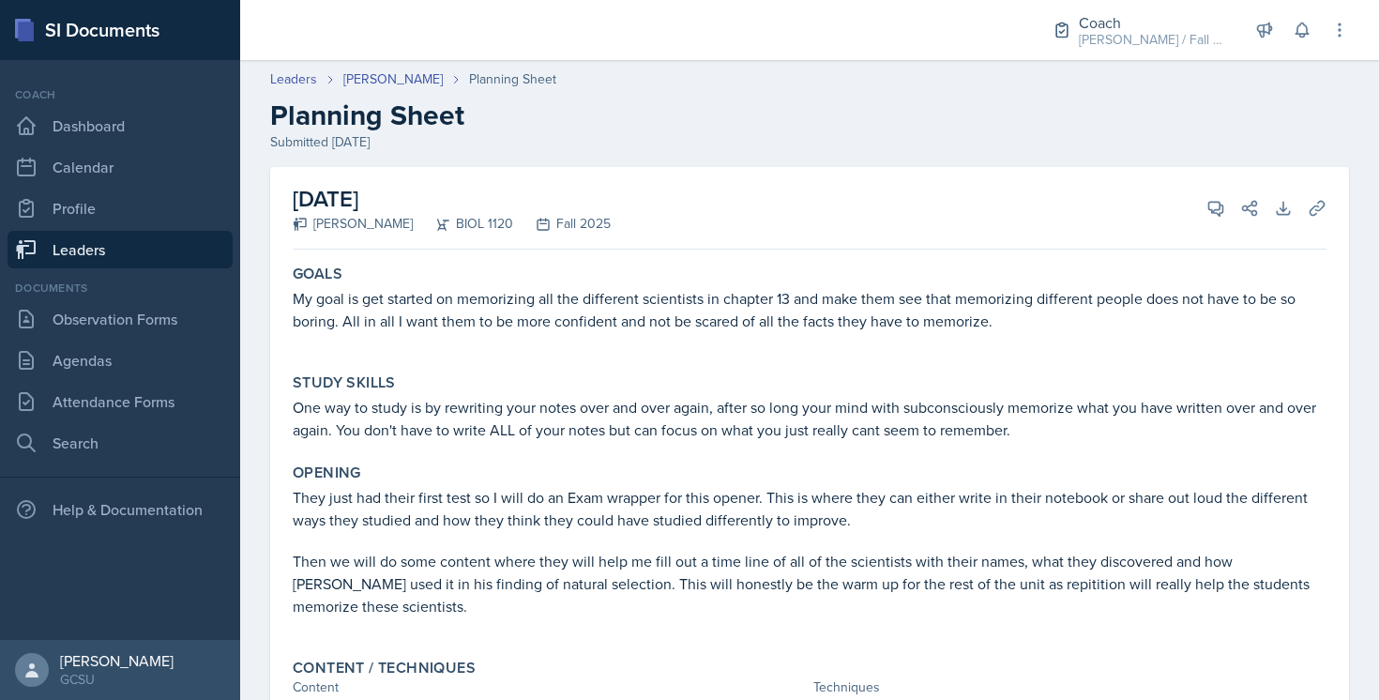
click at [73, 251] on link "Leaders" at bounding box center [120, 250] width 225 height 38
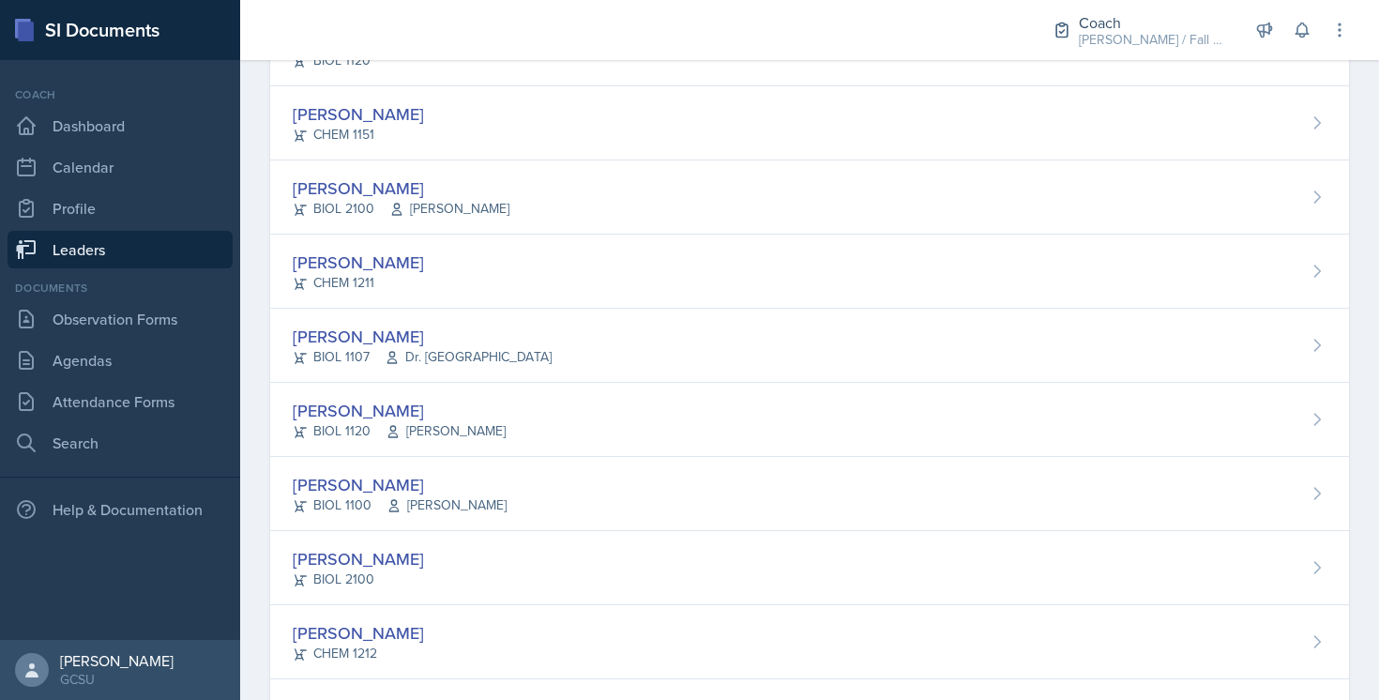
scroll to position [634, 0]
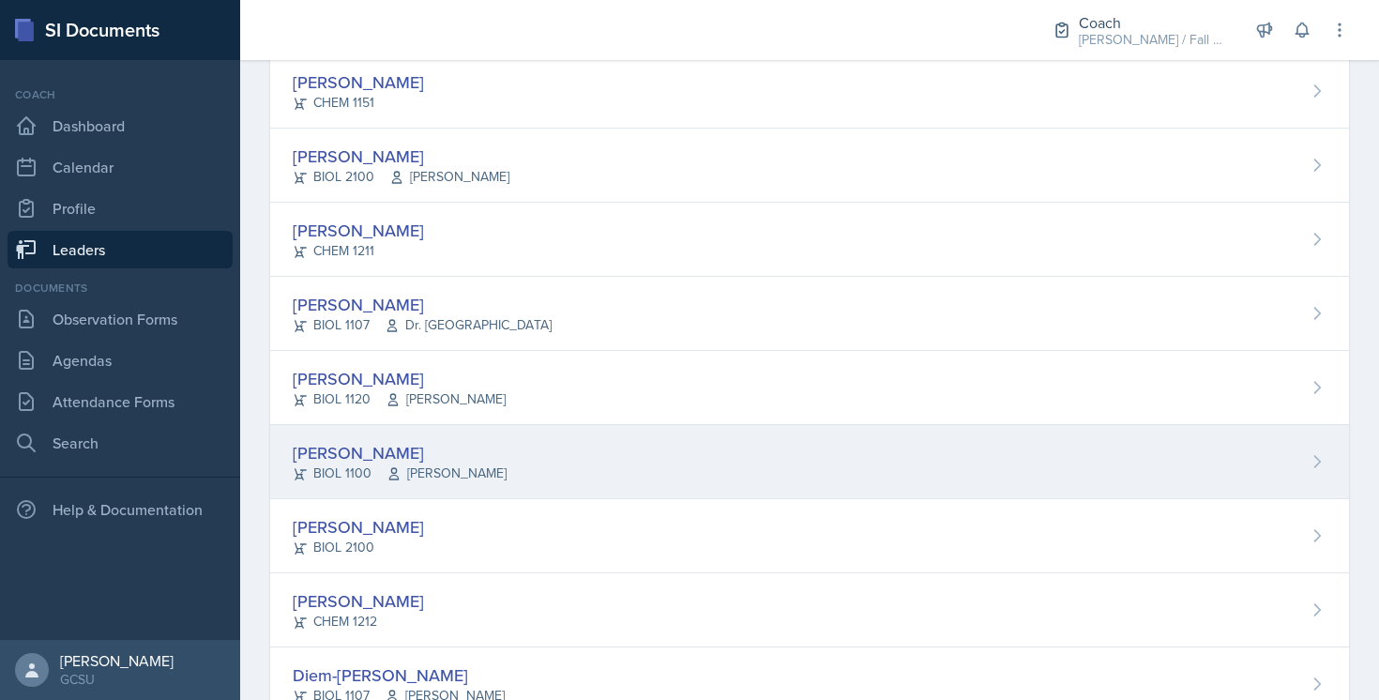
click at [642, 453] on div "Caroline Faison BIOL 1100 Emily Parrish" at bounding box center [809, 462] width 1079 height 74
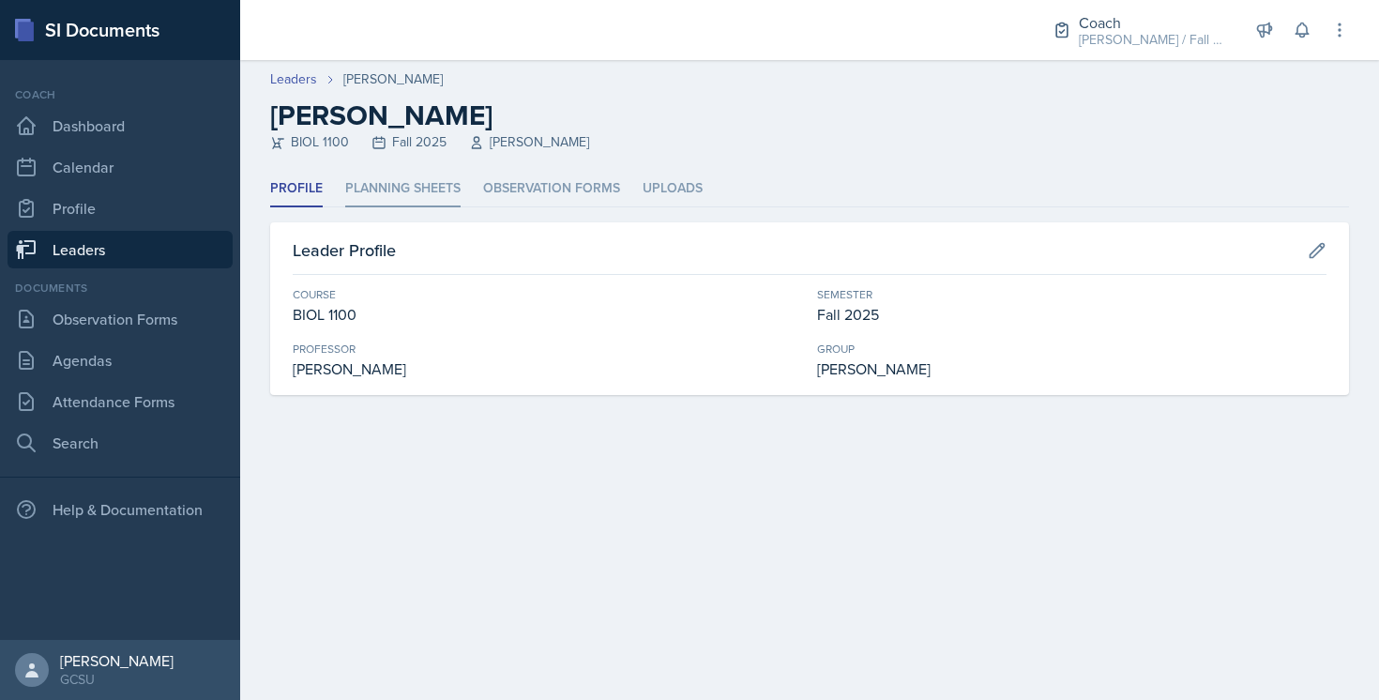
click at [418, 202] on li "Planning Sheets" at bounding box center [402, 189] width 115 height 37
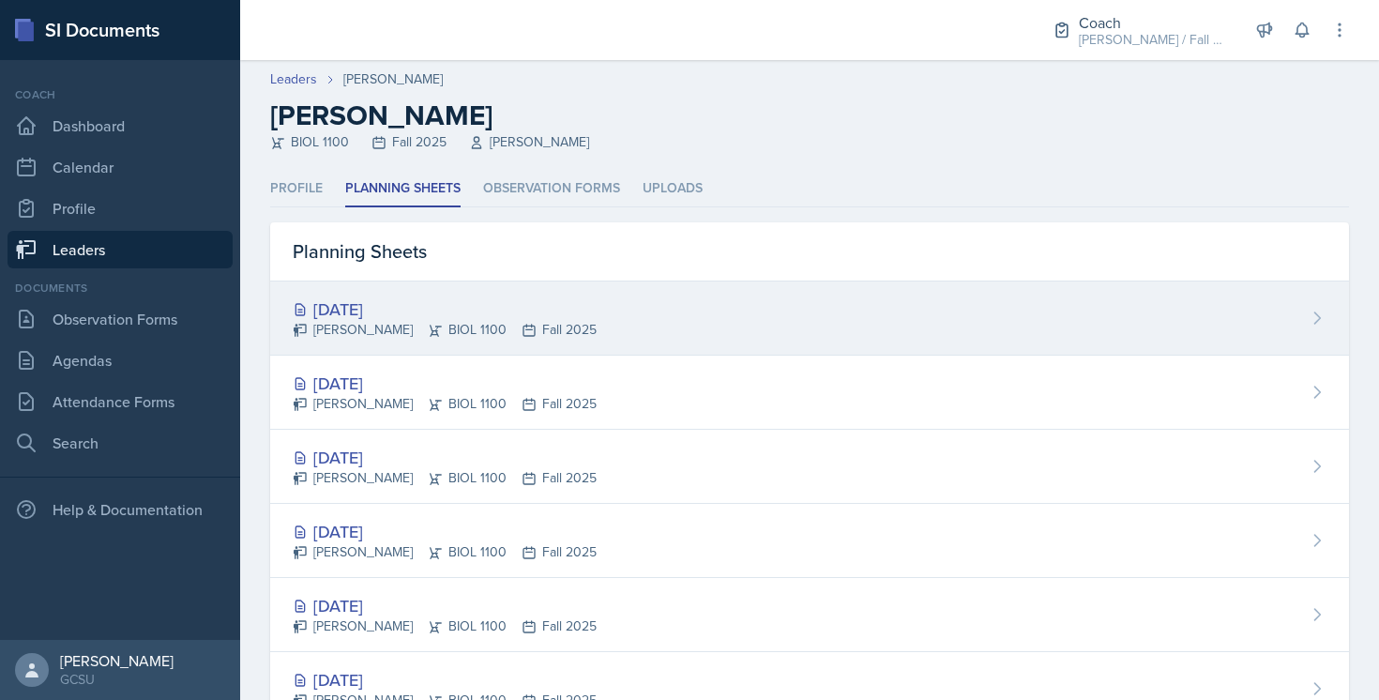
click at [672, 319] on div "Sep 29th, 2025 Caroline Faison BIOL 1100 Fall 2025" at bounding box center [809, 318] width 1079 height 74
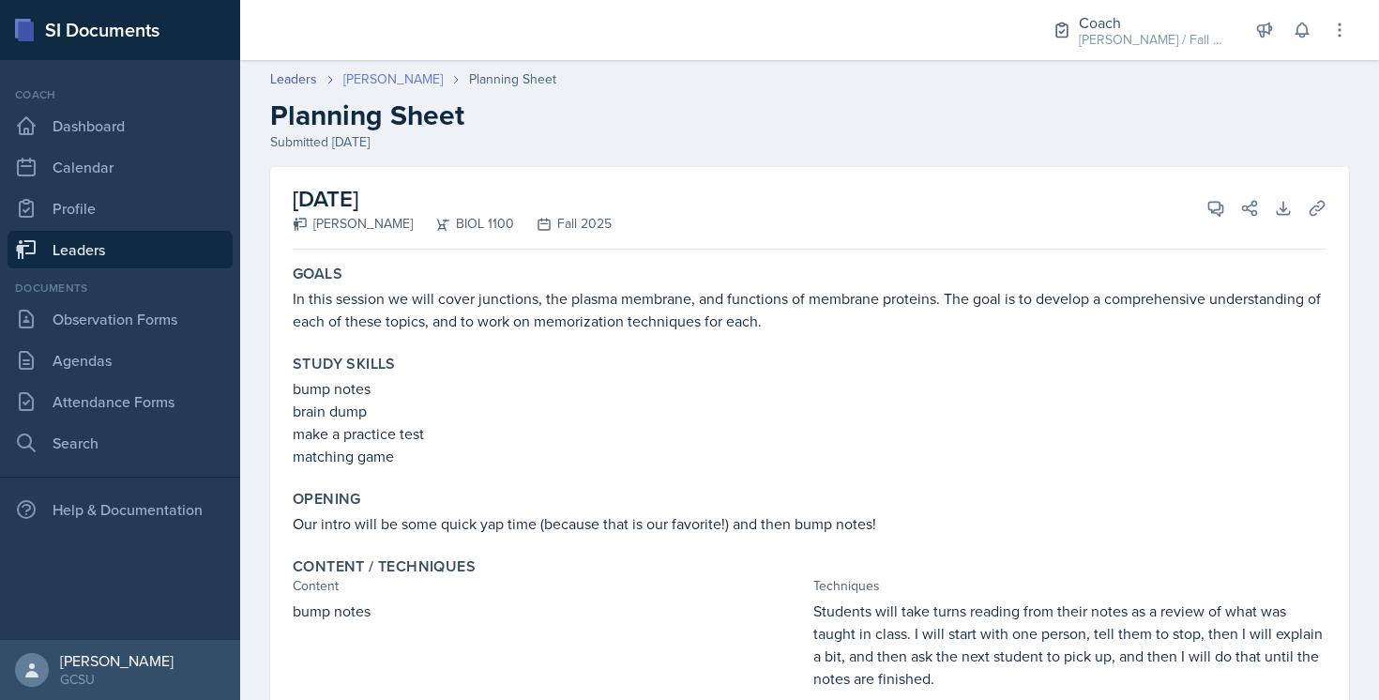
click at [373, 75] on link "[PERSON_NAME]" at bounding box center [392, 79] width 99 height 20
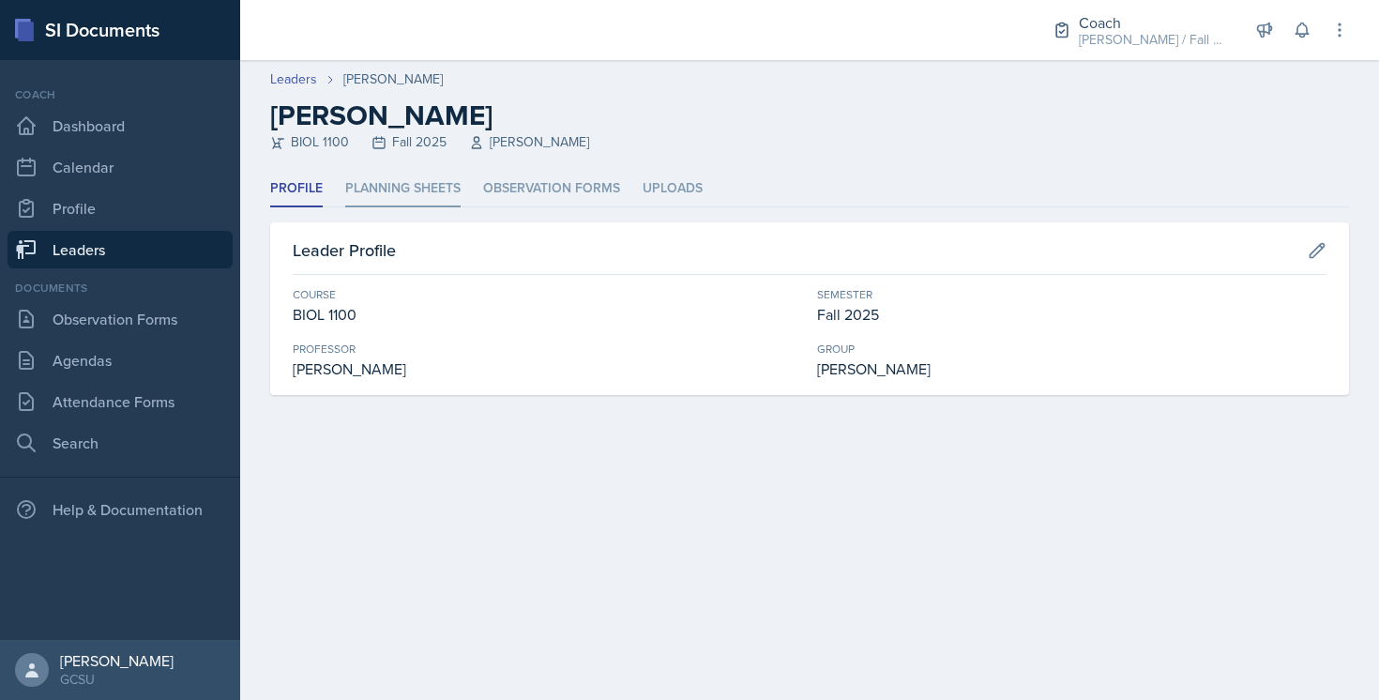
click at [409, 188] on li "Planning Sheets" at bounding box center [402, 189] width 115 height 37
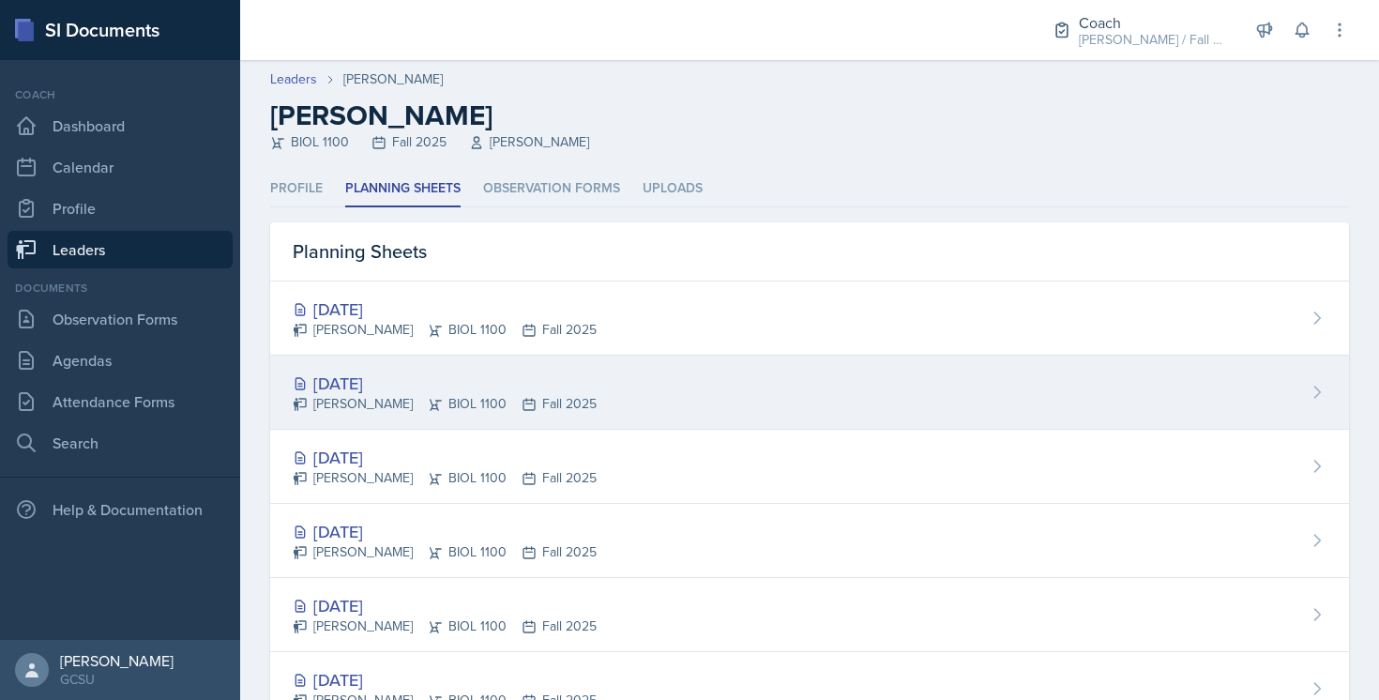
click at [607, 388] on div "Sep 24th, 2025 Caroline Faison BIOL 1100 Fall 2025" at bounding box center [809, 393] width 1079 height 74
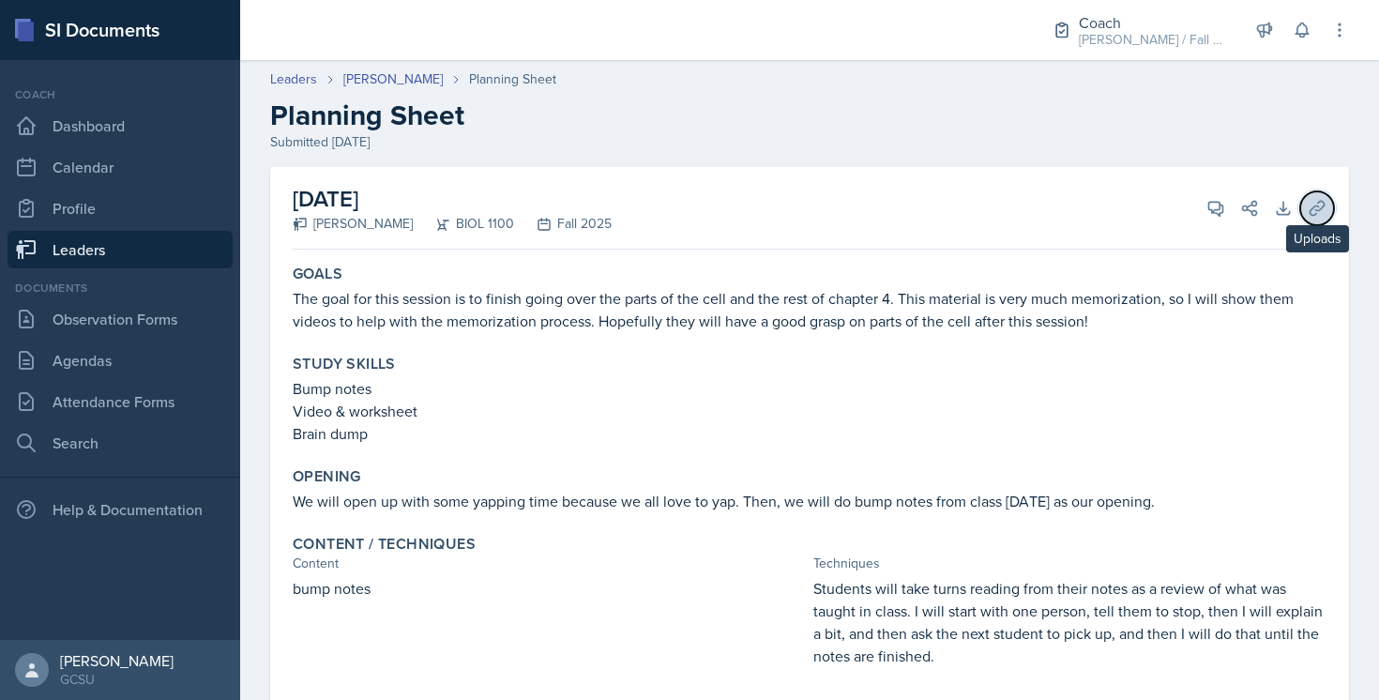
click at [1309, 205] on icon at bounding box center [1317, 208] width 19 height 19
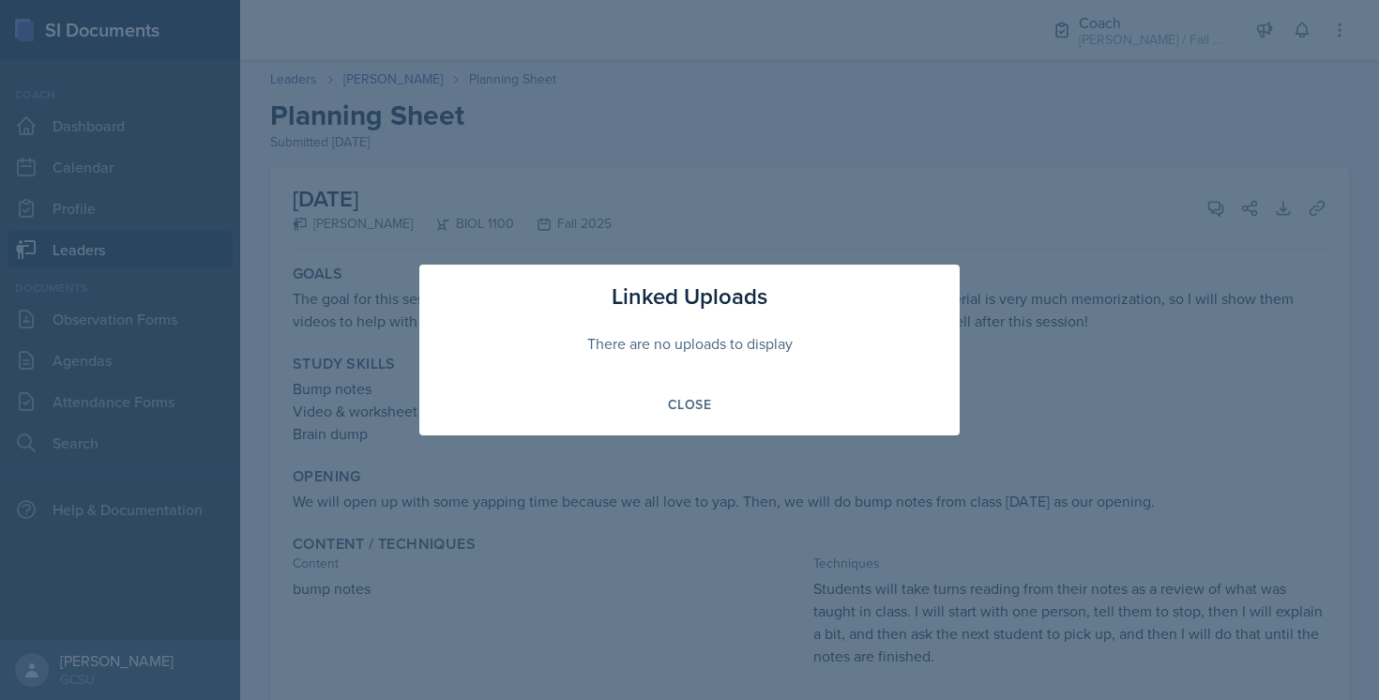
click at [683, 420] on div "Linked Uploads There are no uploads to display Close" at bounding box center [689, 350] width 540 height 171
click at [689, 410] on div "Close" at bounding box center [689, 404] width 43 height 15
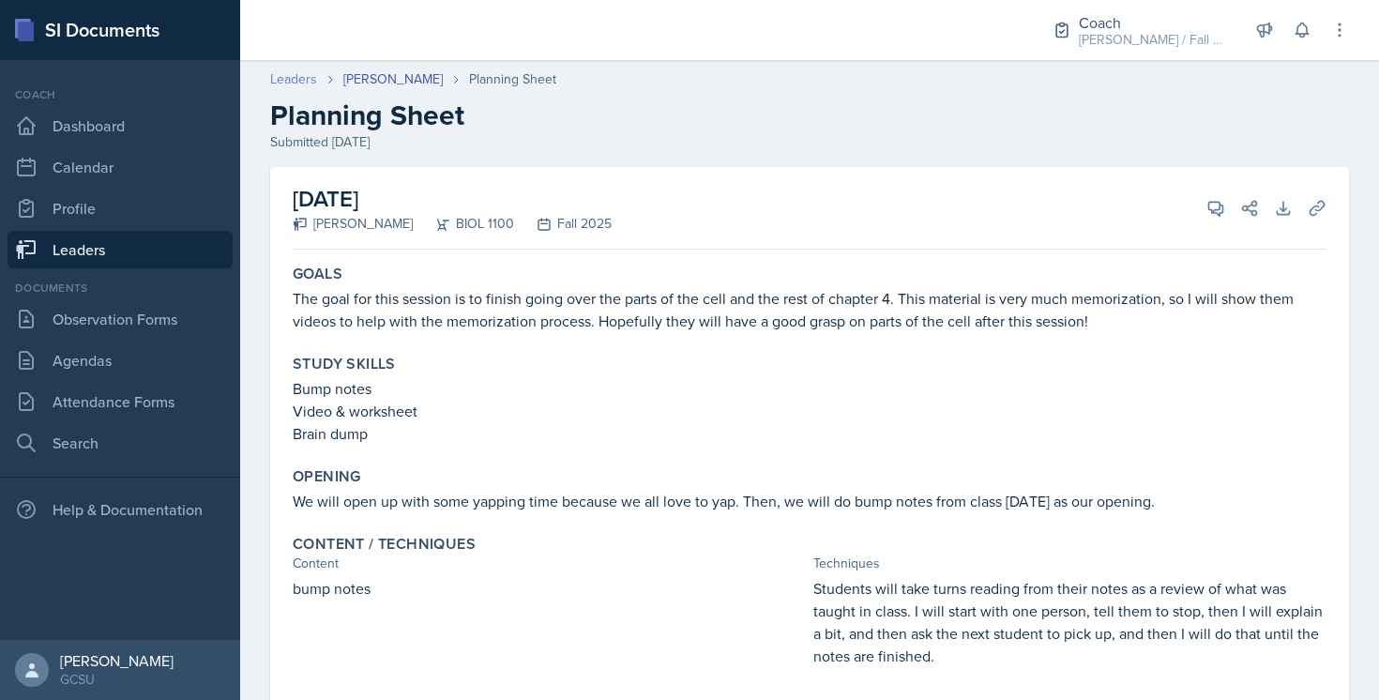
click at [307, 76] on link "Leaders" at bounding box center [293, 79] width 47 height 20
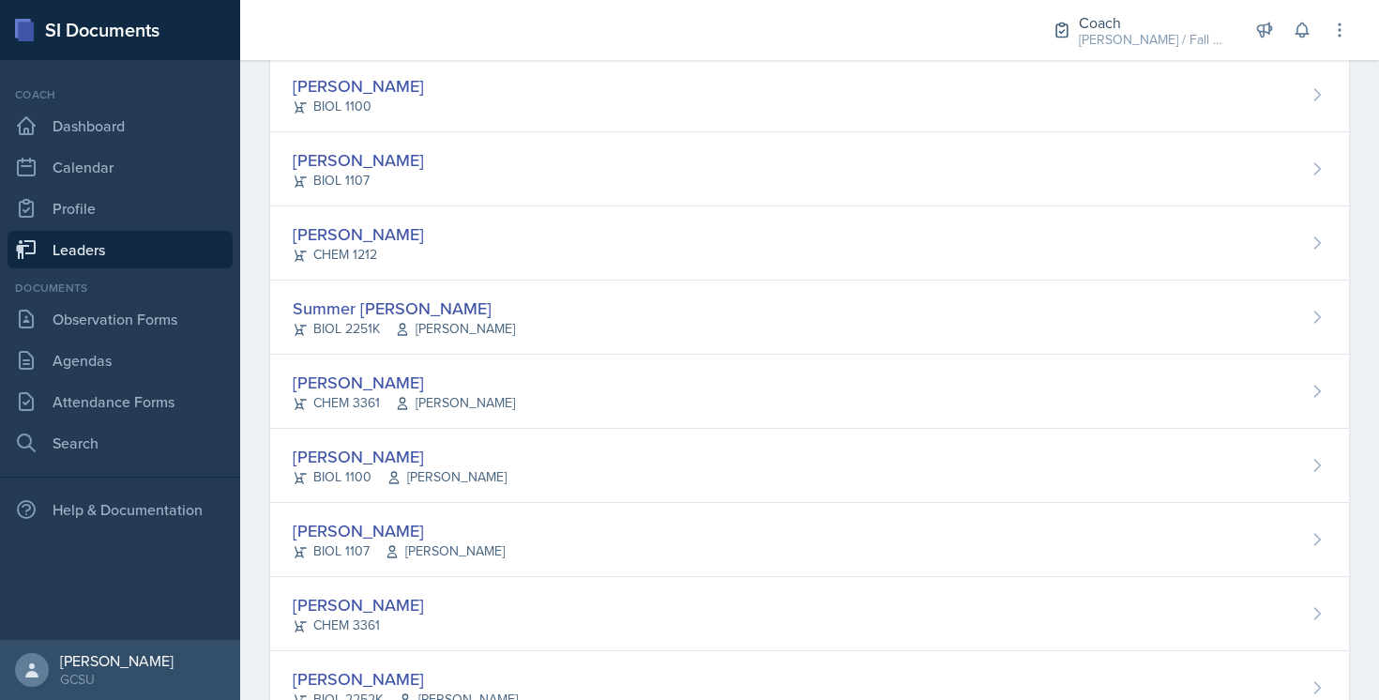
scroll to position [1669, 0]
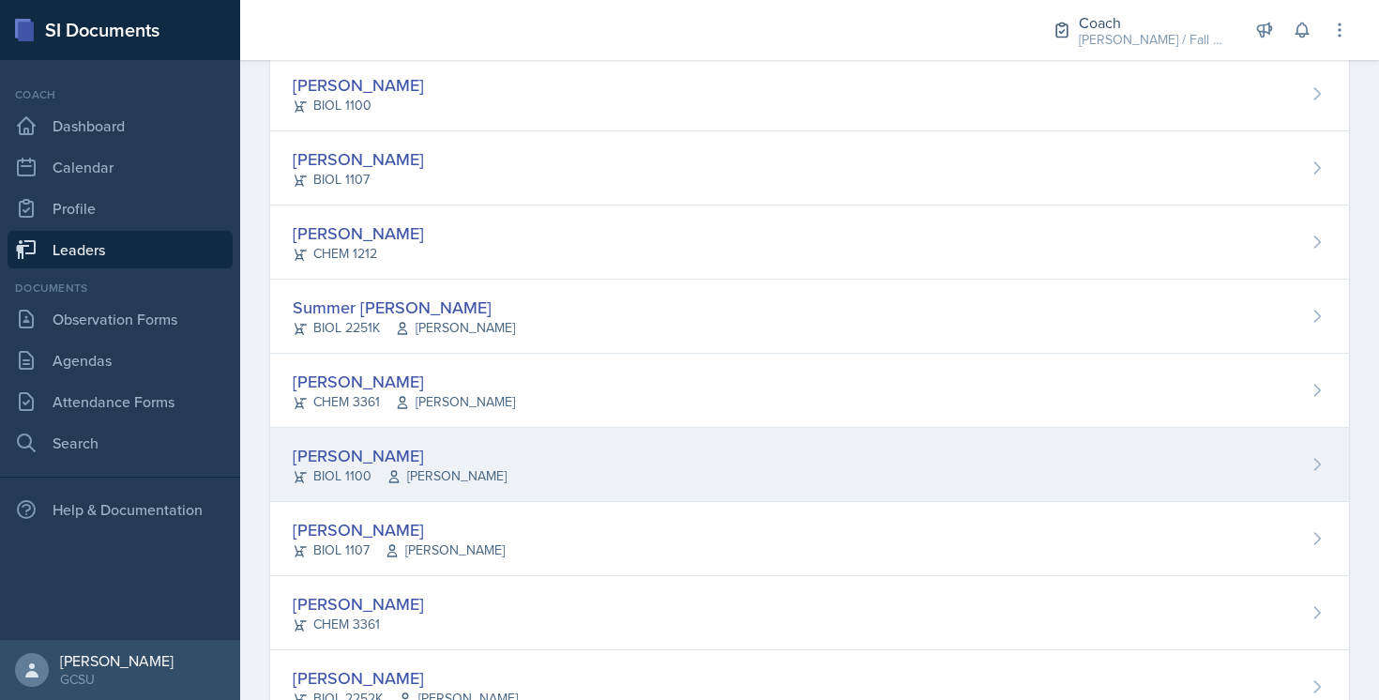
click at [537, 464] on div "Alexis Overton BIOL 1100 Lance Andrews" at bounding box center [809, 465] width 1079 height 74
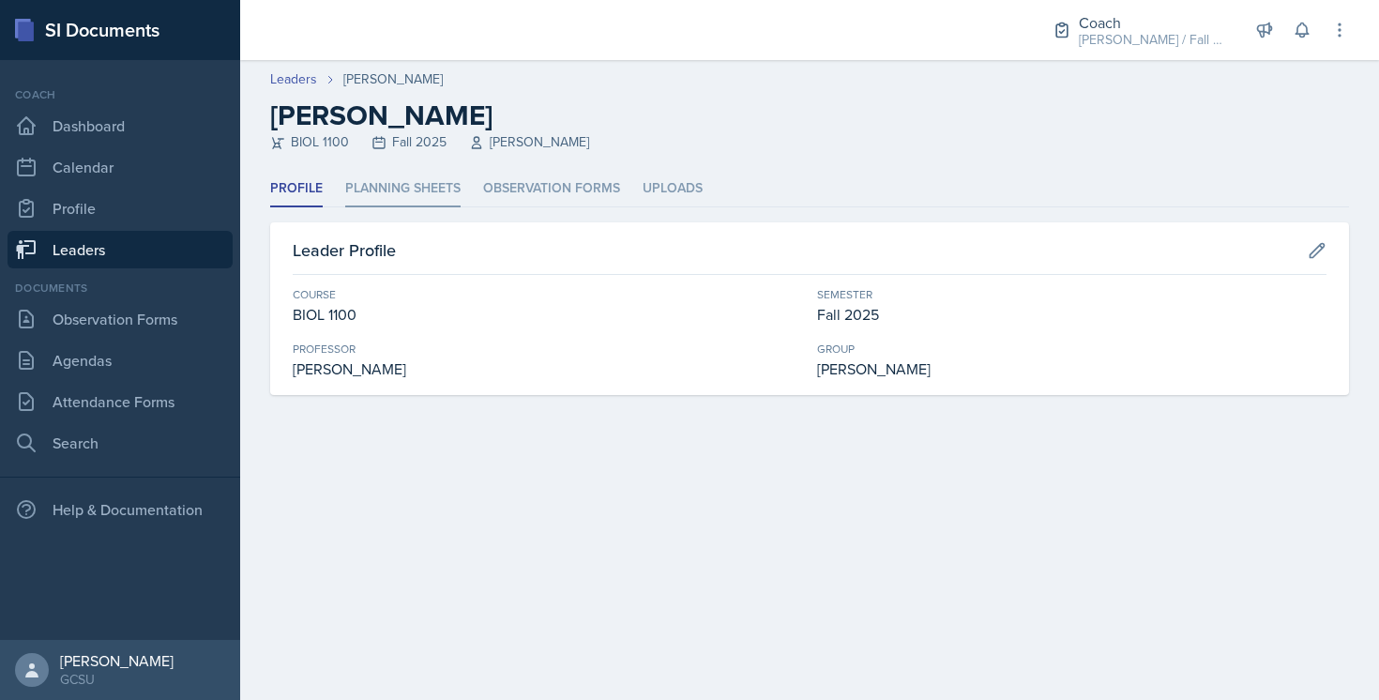
click at [418, 179] on li "Planning Sheets" at bounding box center [402, 189] width 115 height 37
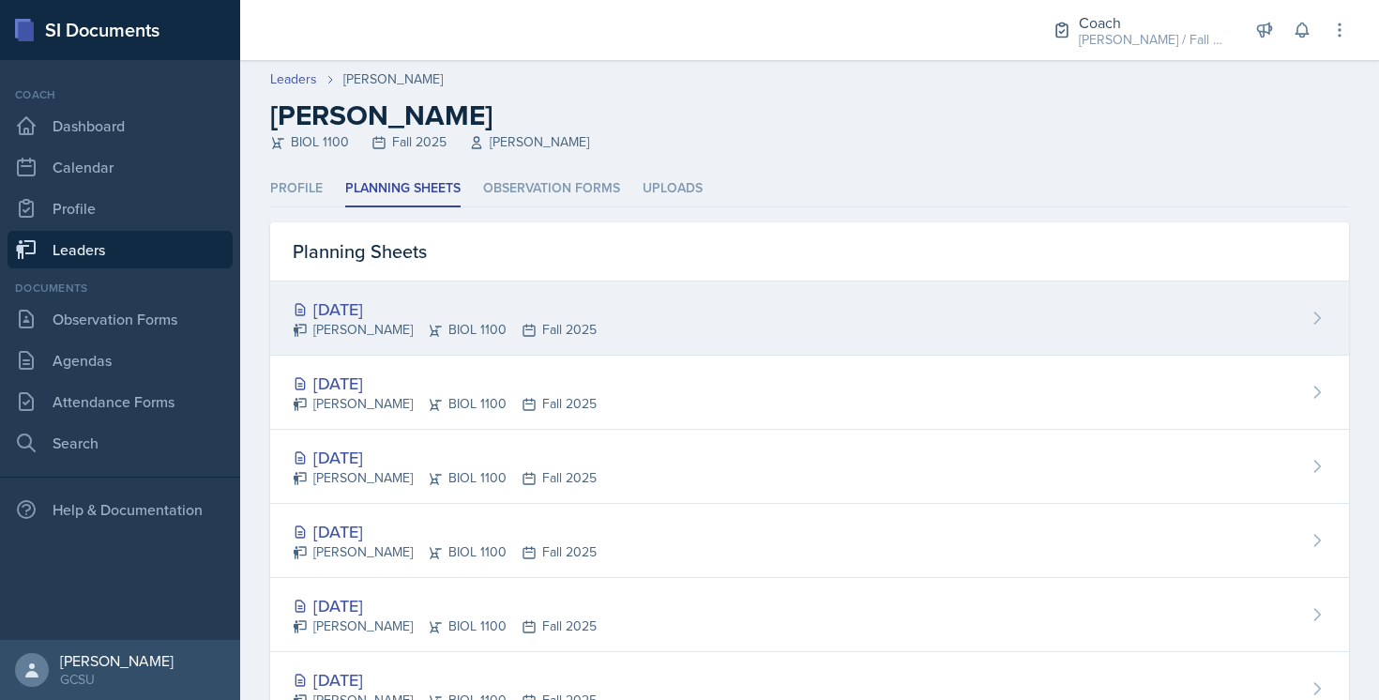
click at [525, 313] on div "Sep 24th, 2025" at bounding box center [445, 308] width 304 height 25
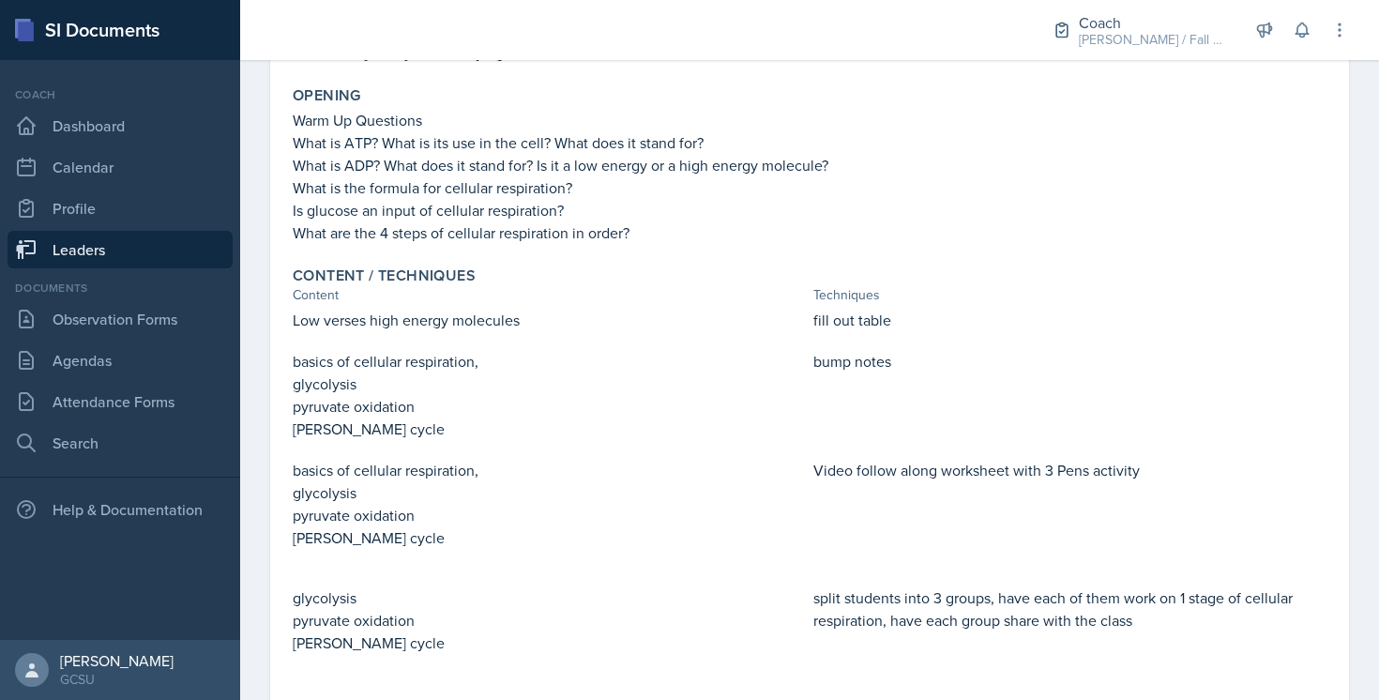
scroll to position [314, 0]
